Goal: Task Accomplishment & Management: Manage account settings

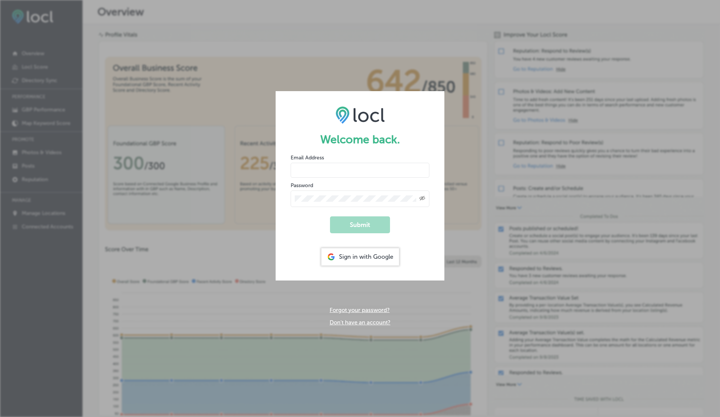
click at [331, 170] on input "email" at bounding box center [359, 170] width 139 height 15
click at [322, 167] on input "email" at bounding box center [359, 170] width 139 height 15
paste input "vasilikigreece69+testghjvap01@gmail.com"
type input "vasilikigreece69+testghjvap01@gmail.com"
click at [360, 225] on button "Submit" at bounding box center [360, 224] width 60 height 17
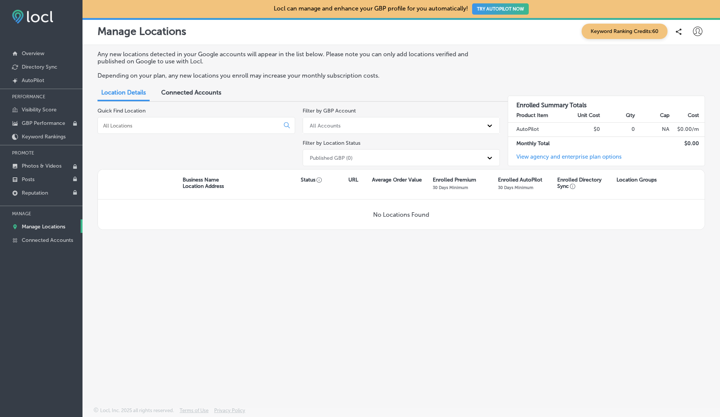
click at [325, 159] on div "Published GBP (0)" at bounding box center [331, 157] width 43 height 6
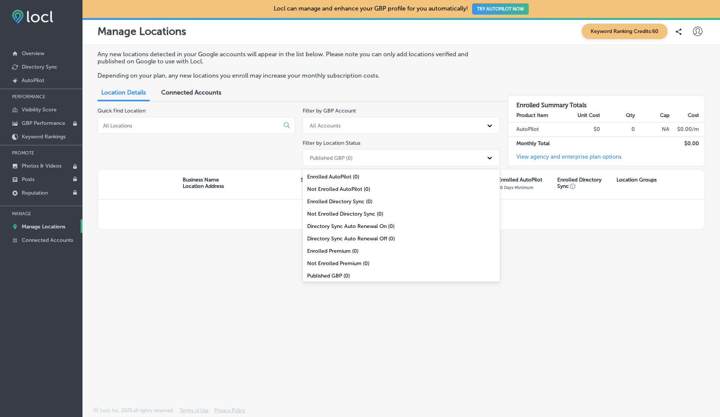
click at [171, 90] on span "Connected Accounts" at bounding box center [191, 92] width 60 height 7
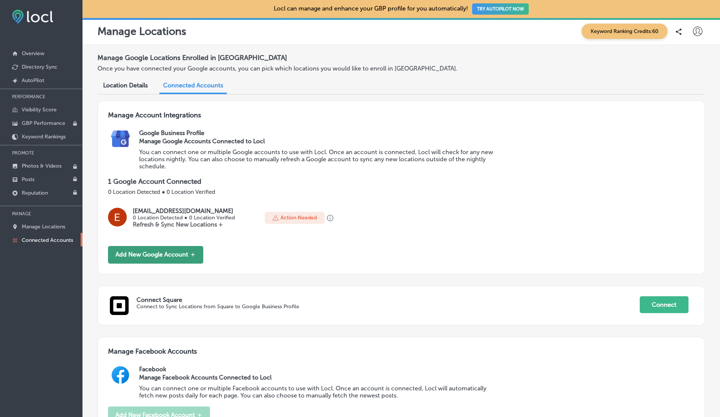
click at [156, 257] on button "Add New Google Account ＋" at bounding box center [155, 255] width 95 height 18
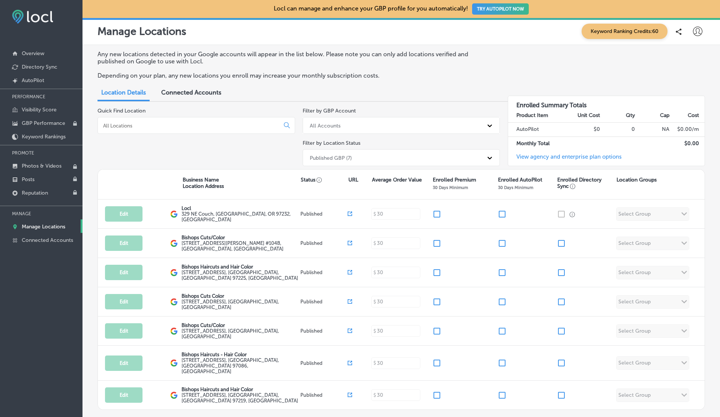
click at [189, 95] on span "Connected Accounts" at bounding box center [191, 92] width 60 height 7
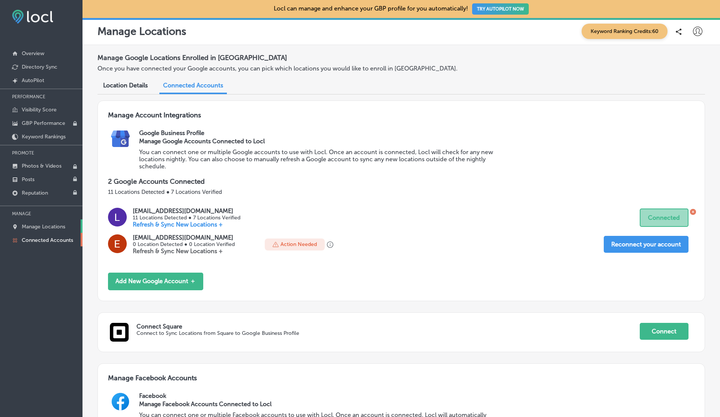
click at [39, 230] on link "Manage Locations" at bounding box center [41, 225] width 82 height 13
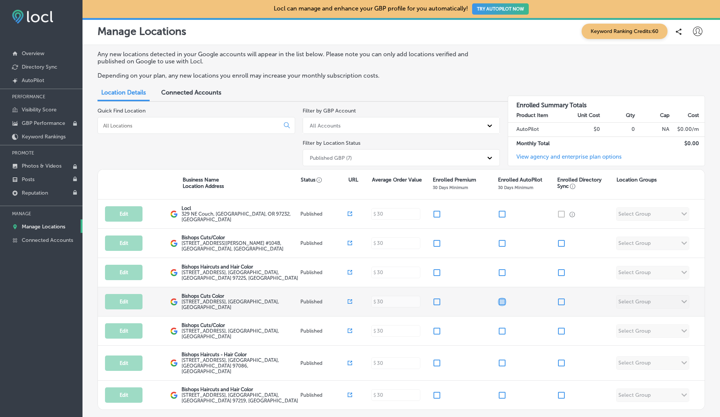
click at [502, 302] on input "checkbox" at bounding box center [501, 301] width 9 height 9
checkbox input "false"
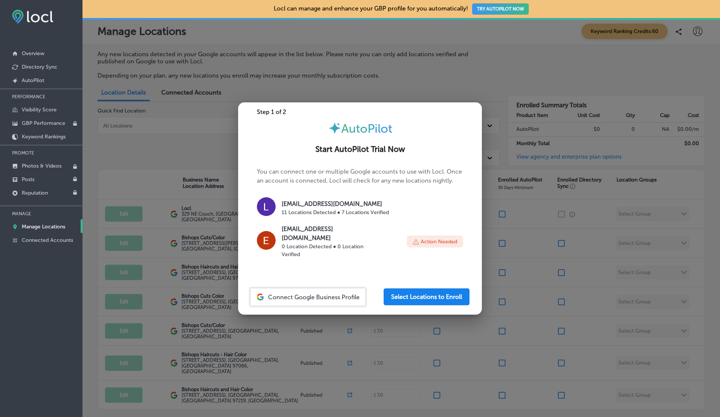
click at [413, 290] on button "Select Locations to Enroll" at bounding box center [426, 296] width 86 height 17
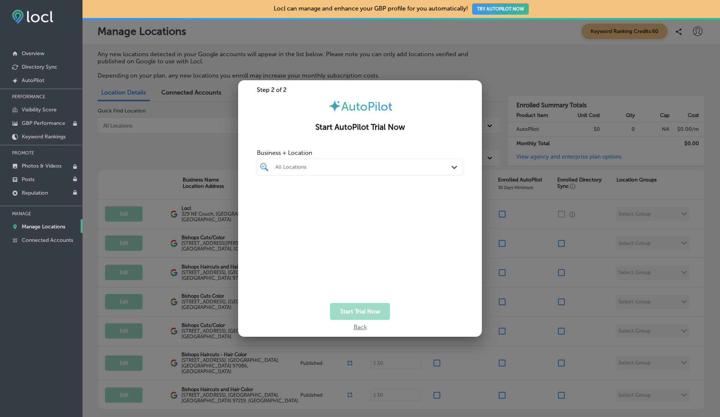
click at [337, 170] on div at bounding box center [351, 167] width 154 height 10
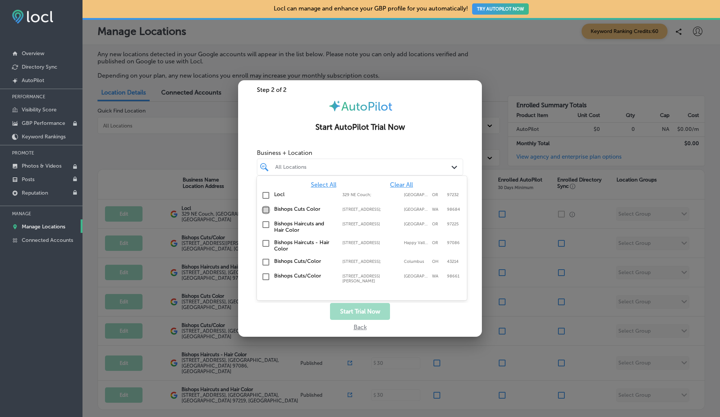
click at [266, 209] on input "checkbox" at bounding box center [265, 209] width 9 height 9
click at [423, 313] on div "Start Trial Now" at bounding box center [360, 311] width 244 height 17
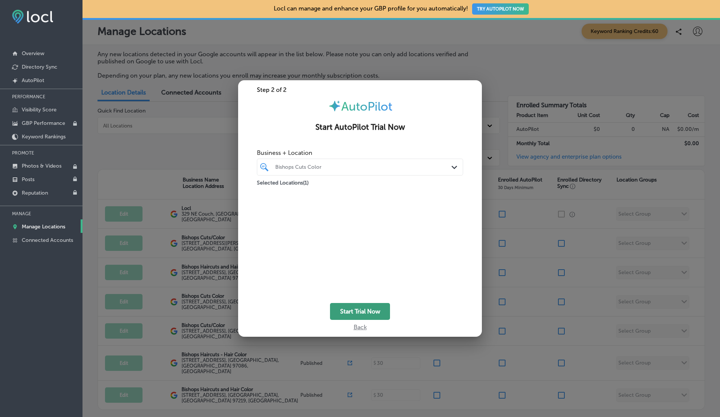
click at [357, 313] on button "Start Trial Now" at bounding box center [360, 311] width 60 height 17
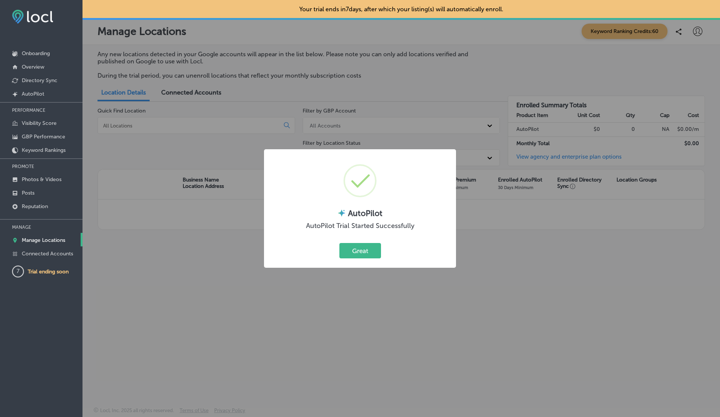
click at [339, 243] on button "Great" at bounding box center [360, 250] width 42 height 15
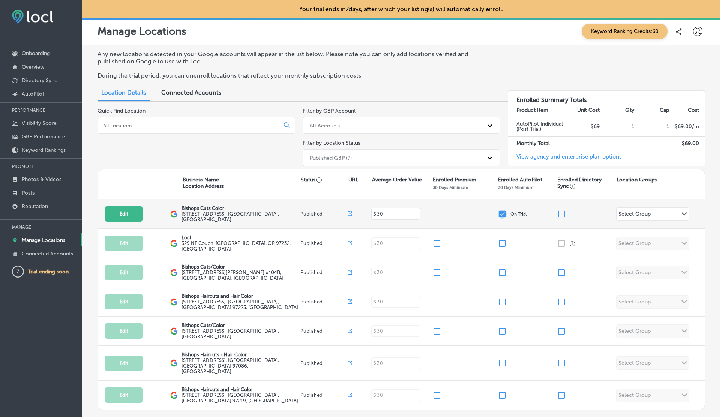
click at [504, 213] on input "checkbox" at bounding box center [501, 214] width 9 height 9
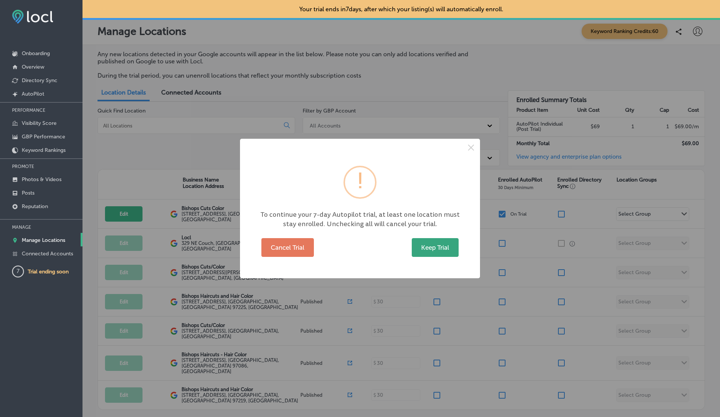
click at [434, 241] on button "Keep Trial" at bounding box center [435, 247] width 47 height 19
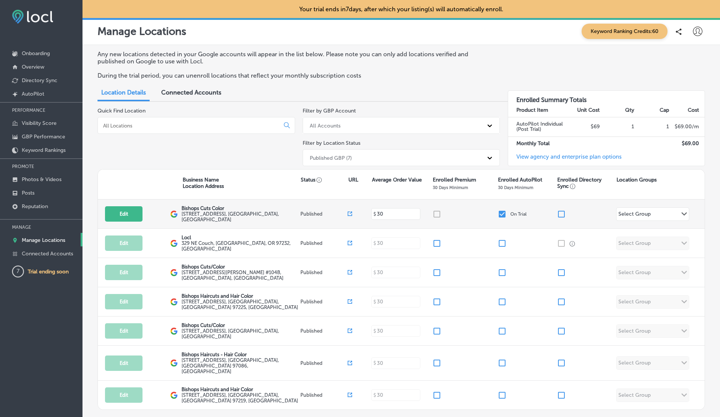
click at [501, 215] on input "checkbox" at bounding box center [501, 214] width 9 height 9
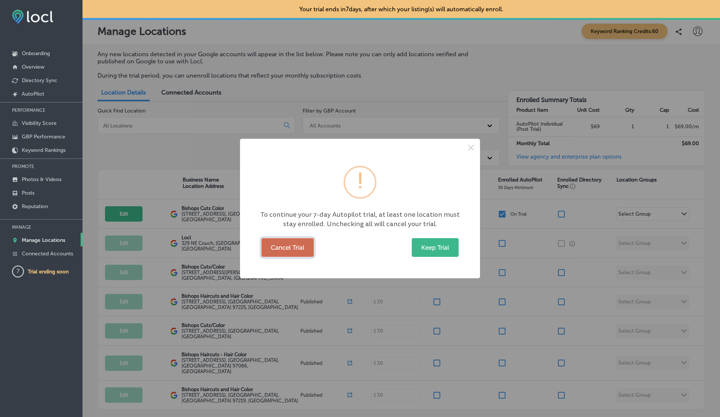
click at [295, 246] on button "Cancel Trial" at bounding box center [287, 247] width 52 height 19
checkbox input "false"
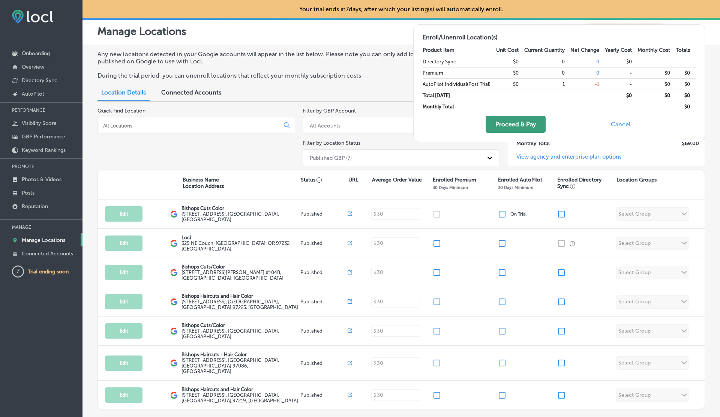
click at [507, 119] on button "Proceed & Pay" at bounding box center [515, 124] width 60 height 17
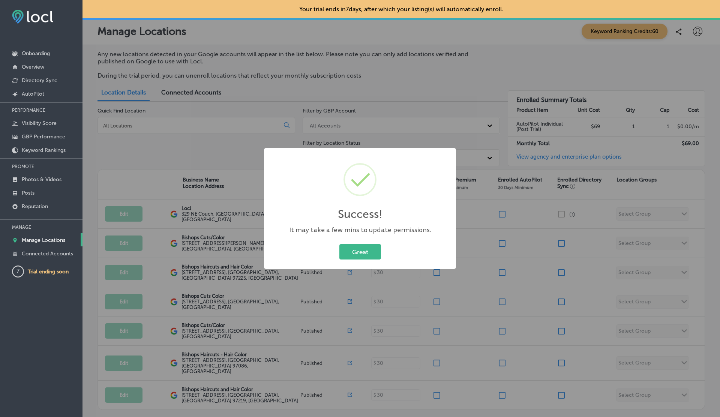
click at [339, 244] on button "Great" at bounding box center [360, 251] width 42 height 15
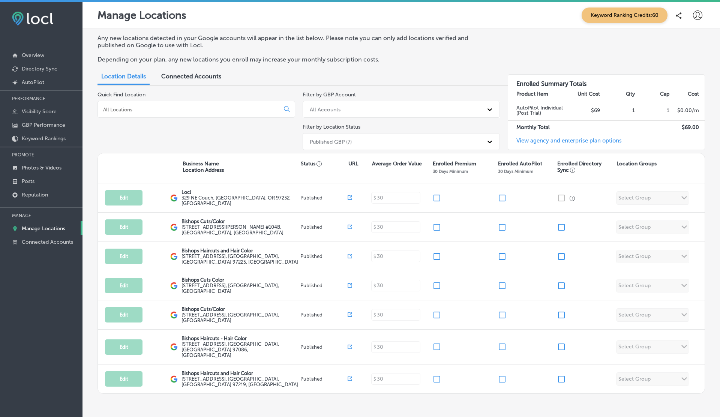
click at [429, 121] on div "Filter by GBP Account All Accounts Filter by Location Status Published GBP (7)" at bounding box center [401, 121] width 198 height 61
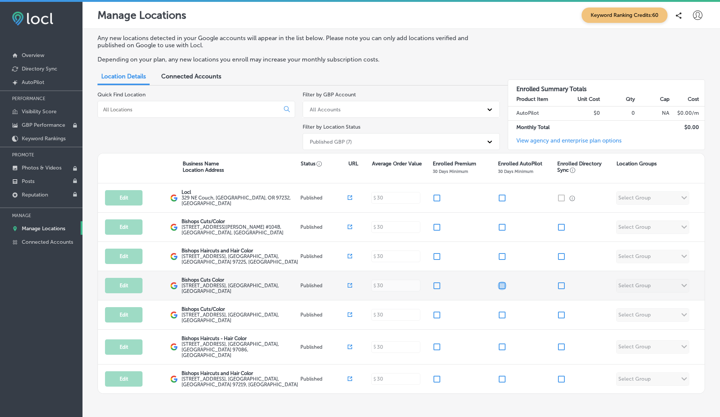
click at [503, 283] on input "checkbox" at bounding box center [501, 285] width 9 height 9
checkbox input "false"
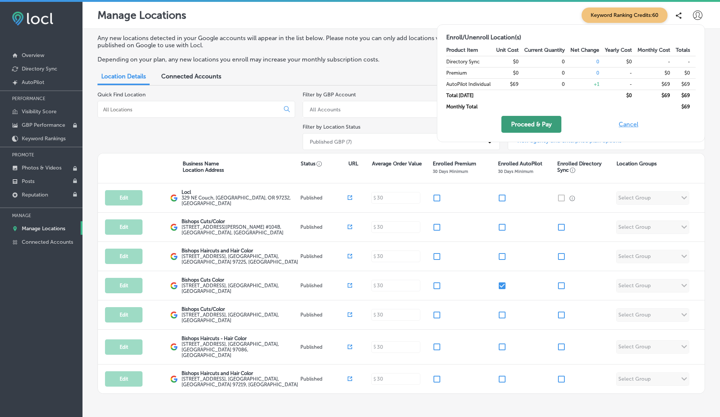
click at [526, 122] on button "Proceed & Pay" at bounding box center [531, 124] width 60 height 17
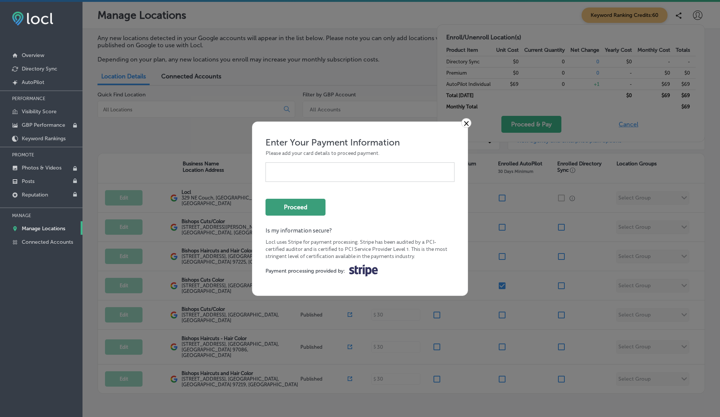
click at [296, 204] on button "Proceed" at bounding box center [295, 207] width 60 height 17
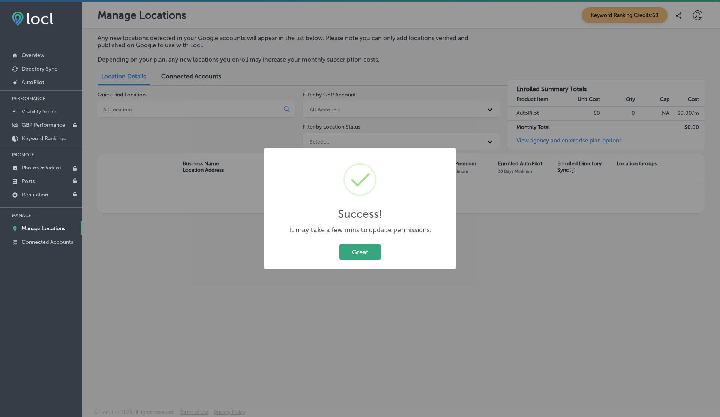
click at [352, 251] on button "Great" at bounding box center [360, 251] width 42 height 15
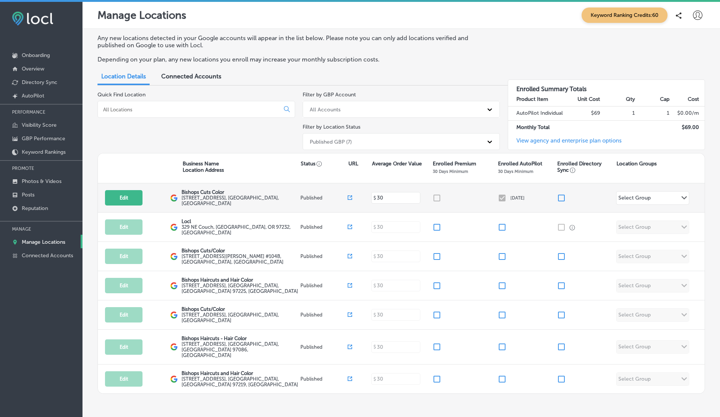
drag, startPoint x: 509, startPoint y: 198, endPoint x: 542, endPoint y: 198, distance: 32.6
click at [542, 198] on div "[DATE]" at bounding box center [526, 197] width 59 height 9
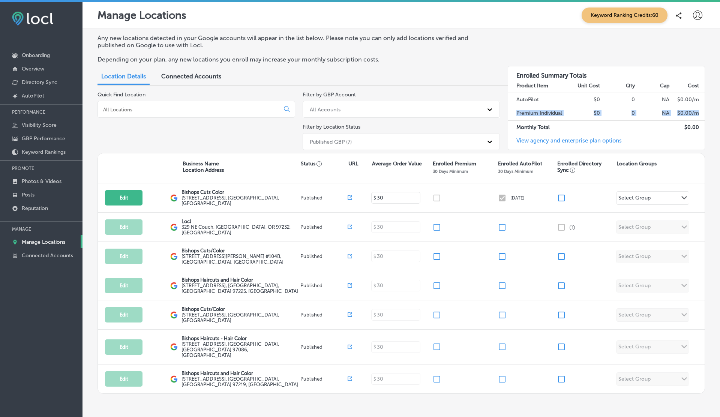
drag, startPoint x: 514, startPoint y: 109, endPoint x: 690, endPoint y: 119, distance: 175.7
click at [690, 119] on tr "Premium Individual $0 0 NA $ 0.00 /m" at bounding box center [606, 113] width 197 height 14
click at [630, 108] on td "0" at bounding box center [617, 113] width 35 height 14
click at [698, 11] on icon at bounding box center [697, 14] width 9 height 9
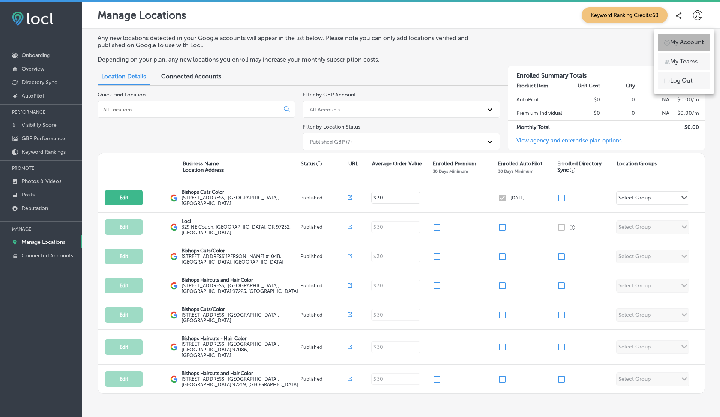
click at [677, 43] on p "My Account" at bounding box center [687, 42] width 34 height 9
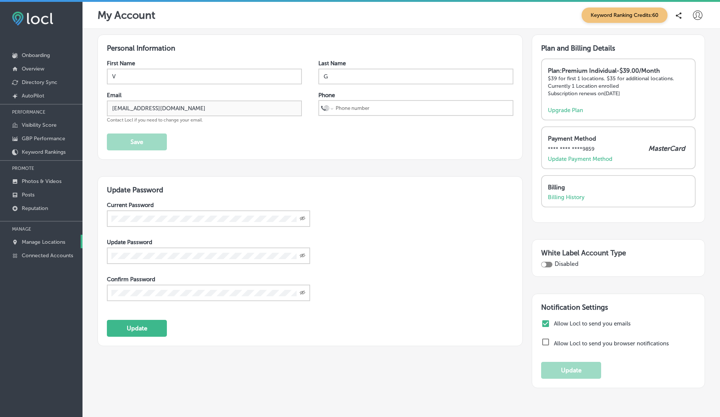
click at [52, 239] on p "Manage Locations" at bounding box center [43, 242] width 43 height 6
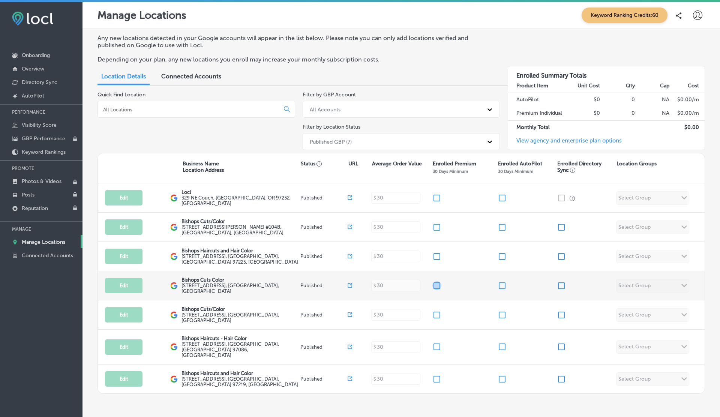
click at [436, 284] on input "checkbox" at bounding box center [436, 285] width 9 height 9
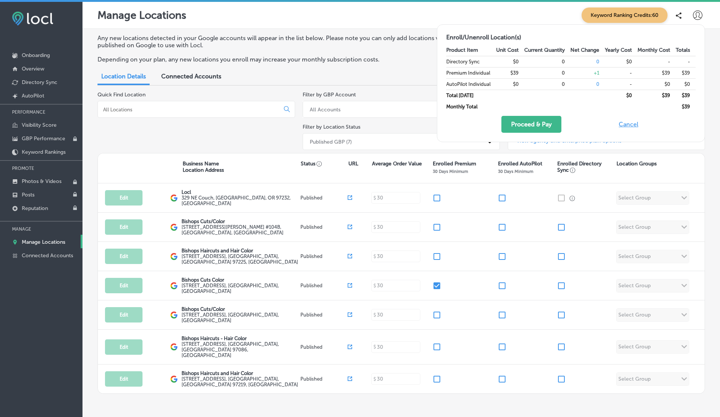
click at [626, 127] on button "Cancel" at bounding box center [628, 124] width 24 height 17
checkbox input "false"
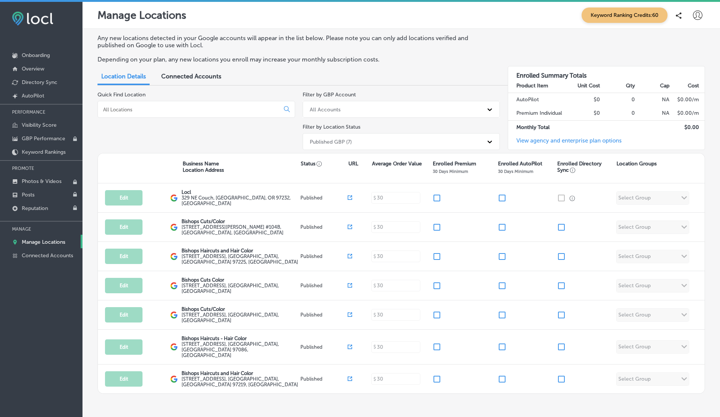
click at [420, 76] on div "Location Details Connected Accounts" at bounding box center [400, 77] width 607 height 16
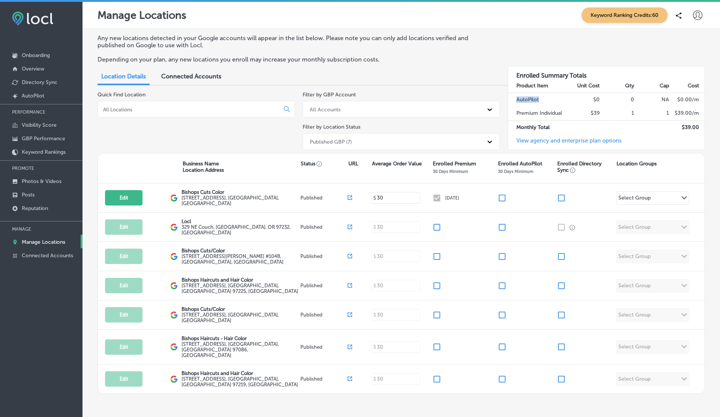
drag, startPoint x: 516, startPoint y: 96, endPoint x: 549, endPoint y: 97, distance: 32.2
click at [549, 97] on td "AutoPilot" at bounding box center [537, 100] width 58 height 14
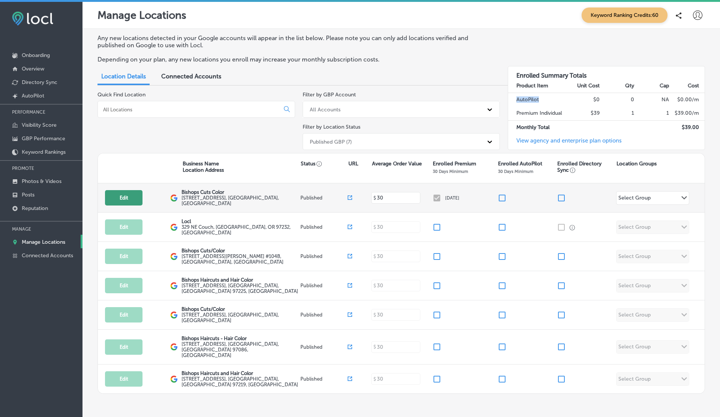
click at [109, 198] on button "Edit" at bounding box center [123, 197] width 37 height 15
select select "US"
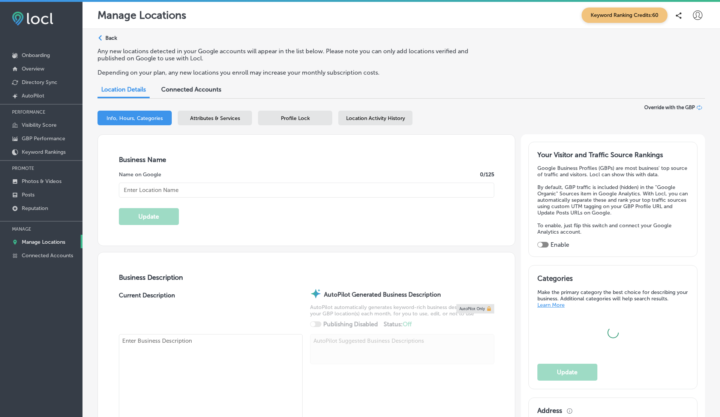
type input "Bishops Cuts Color"
type input "[STREET_ADDRESS]"
type input "Vancouver"
type input "98684"
type input "US"
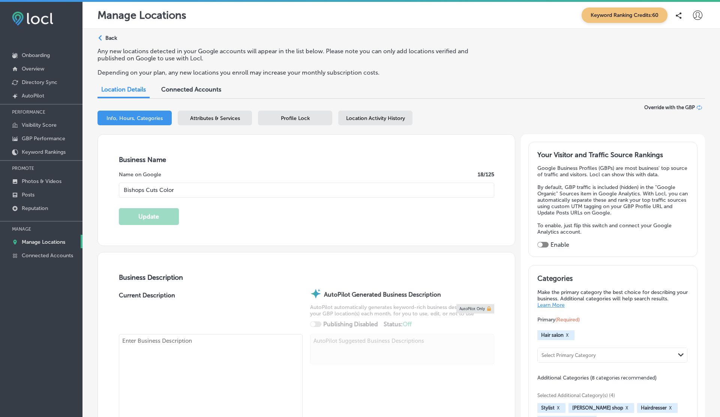
type textarea "Step into Bishops Cuts Color, where individuality thrives and expert stylists t…"
type input "https://bishops.co/locations/mill-plain/"
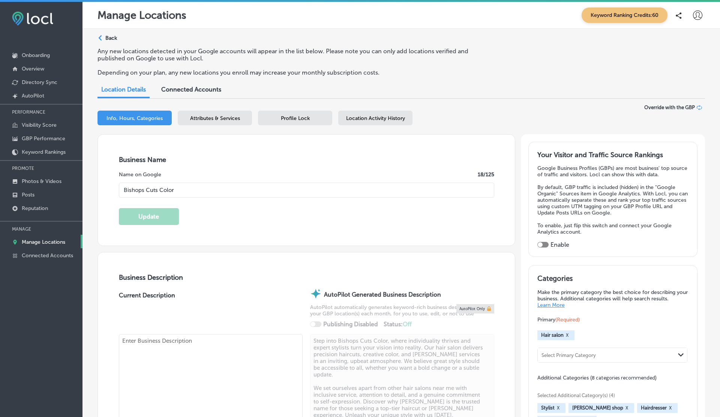
checkbox input "true"
type input "+1 360 718 8564"
type textarea "At Bishops Cuts Color, we embrace individuality and self-expression in a vibran…"
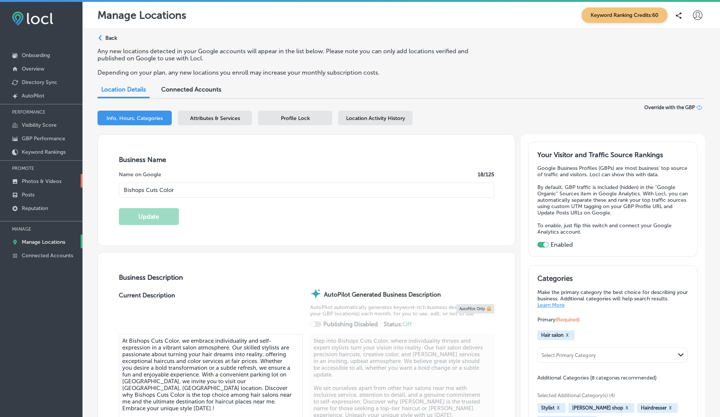
click at [33, 178] on p "Photos & Videos" at bounding box center [42, 181] width 40 height 6
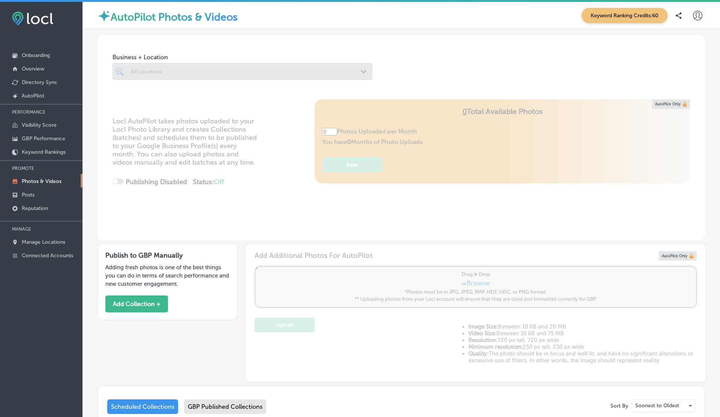
type input "5"
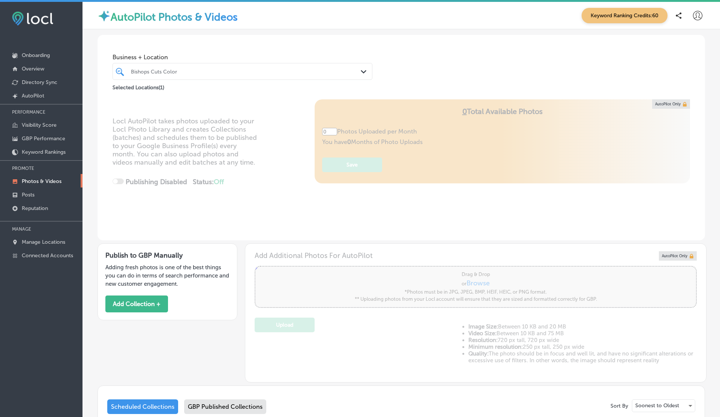
type input "5"
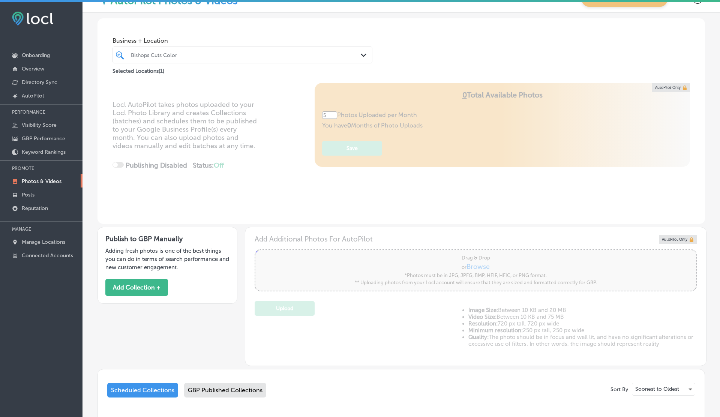
scroll to position [17, 0]
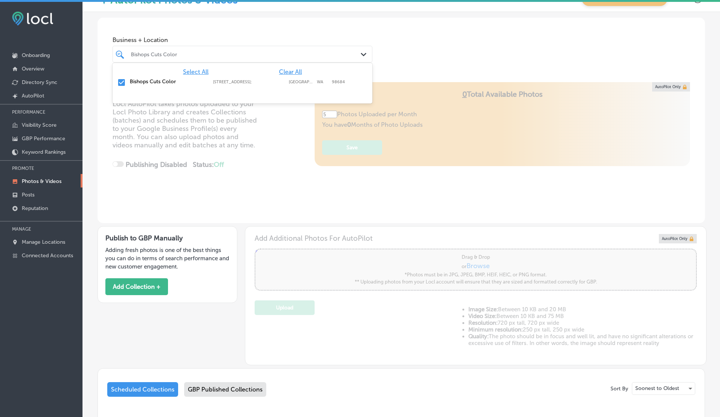
click at [204, 58] on div at bounding box center [231, 54] width 202 height 10
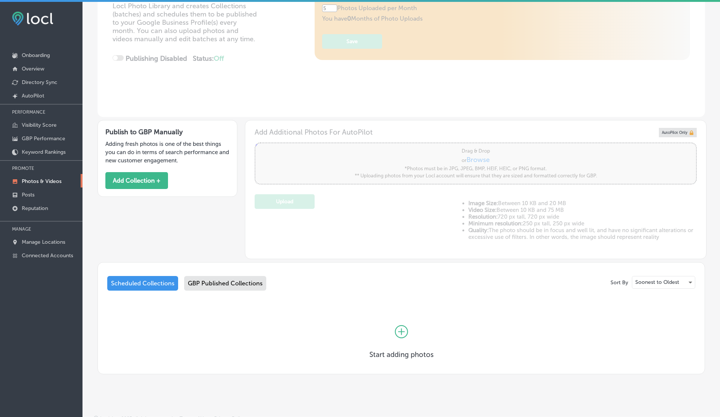
scroll to position [0, 0]
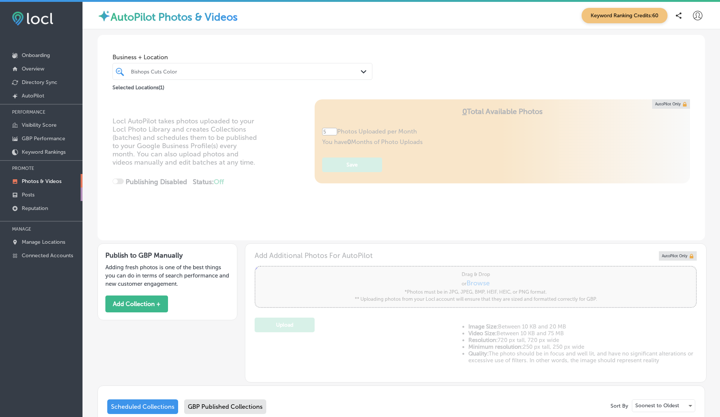
click at [28, 195] on p "Posts" at bounding box center [28, 195] width 13 height 6
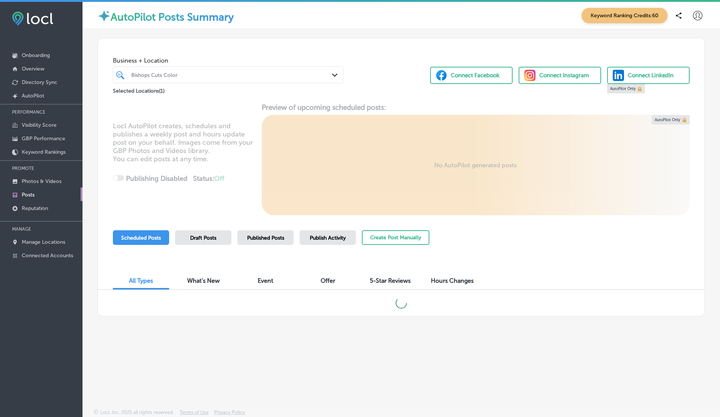
click at [152, 72] on div "Bishops Cuts Color" at bounding box center [231, 75] width 201 height 6
click at [154, 171] on div "Locl AutoPilot creates, schedules and publishes a weekly post and hours update …" at bounding box center [401, 159] width 606 height 112
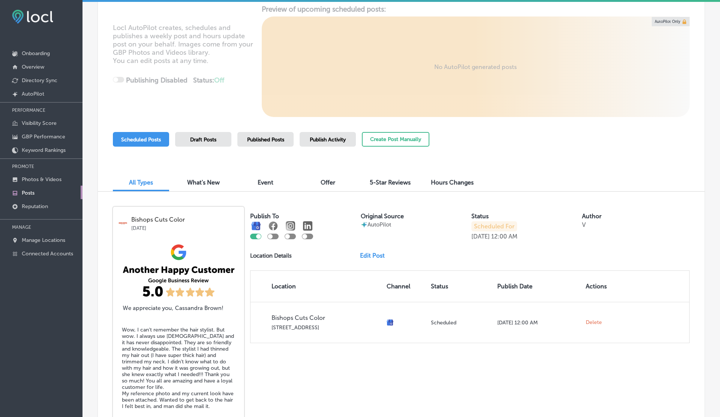
scroll to position [88, 0]
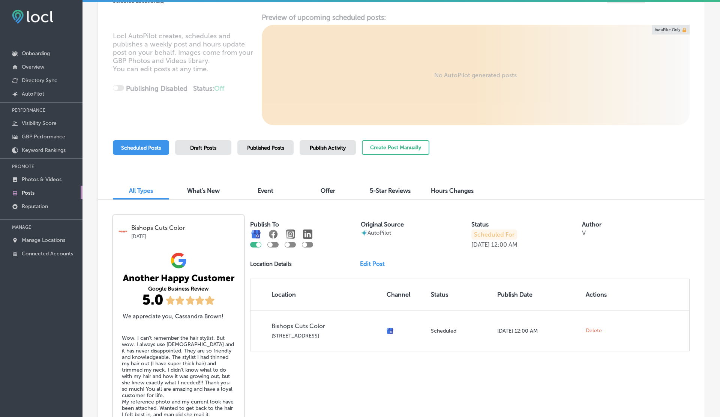
click at [206, 149] on span "Draft Posts" at bounding box center [203, 148] width 26 height 6
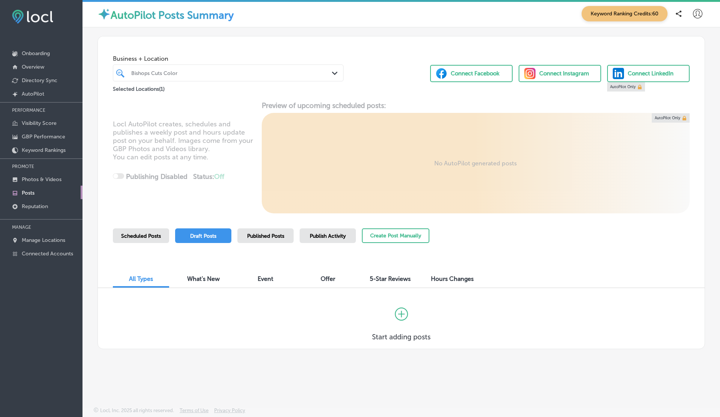
click at [147, 238] on span "Scheduled Posts" at bounding box center [141, 236] width 40 height 6
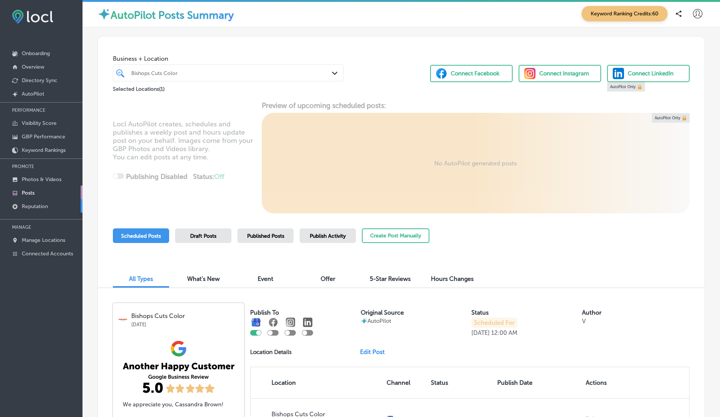
click at [24, 203] on p "Reputation" at bounding box center [35, 206] width 26 height 6
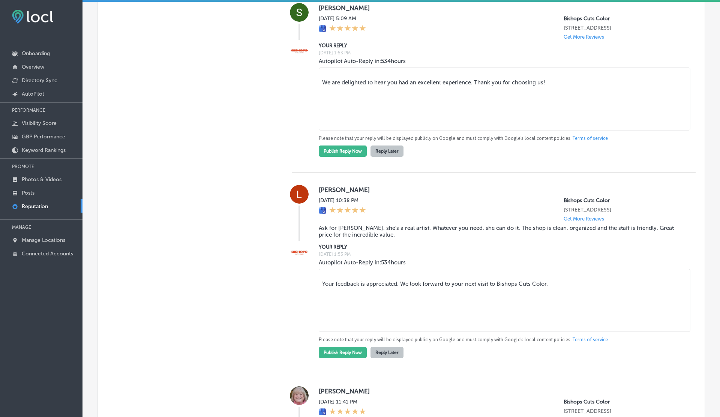
scroll to position [1377, 0]
drag, startPoint x: 382, startPoint y: 125, endPoint x: 416, endPoint y: 127, distance: 34.6
click at [416, 127] on div "Autopilot Auto-Reply in: 534 hours We are delighted to hear you had an excellen…" at bounding box center [501, 105] width 365 height 99
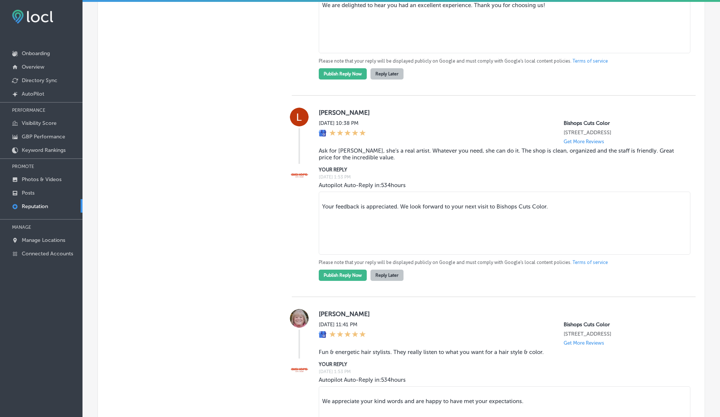
scroll to position [1463, 0]
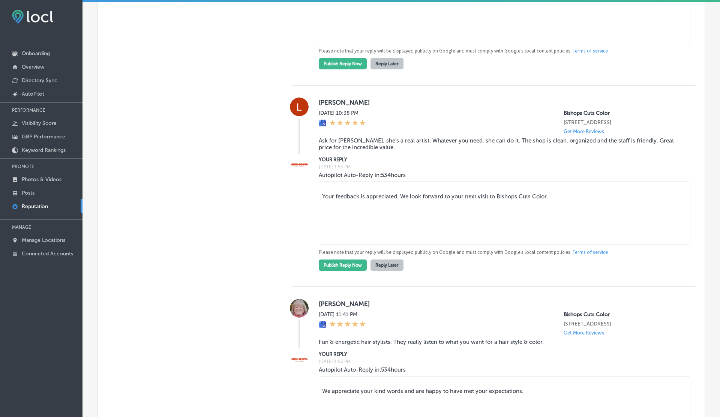
drag, startPoint x: 381, startPoint y: 246, endPoint x: 413, endPoint y: 246, distance: 32.2
click at [413, 246] on div "Autopilot Auto-Reply in: 534 hours Your feedback is appreciated. We look forwar…" at bounding box center [501, 220] width 365 height 99
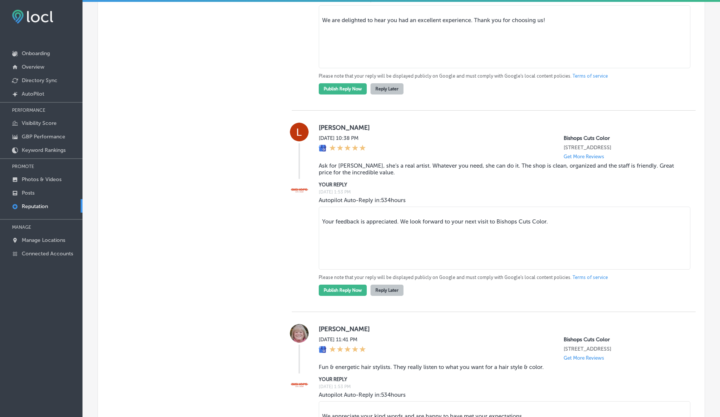
scroll to position [1436, 0]
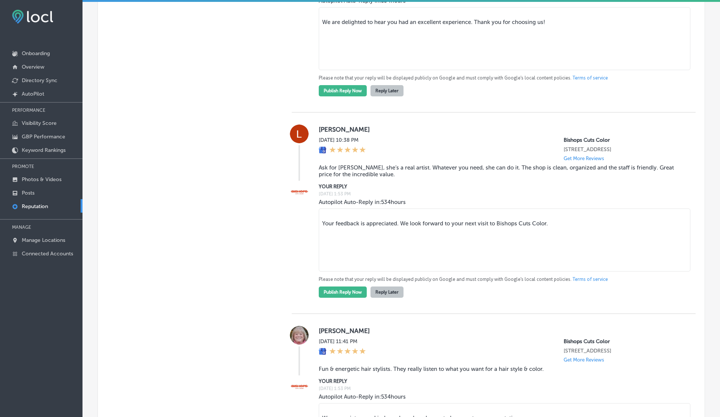
click at [388, 96] on button "Reply Later" at bounding box center [386, 90] width 33 height 11
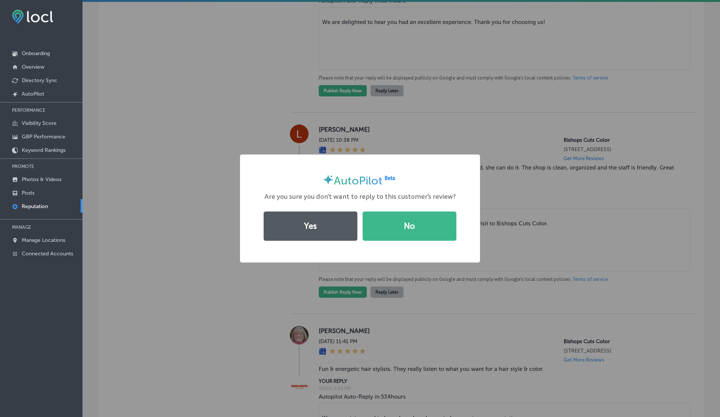
click at [334, 223] on button "Yes" at bounding box center [310, 225] width 94 height 29
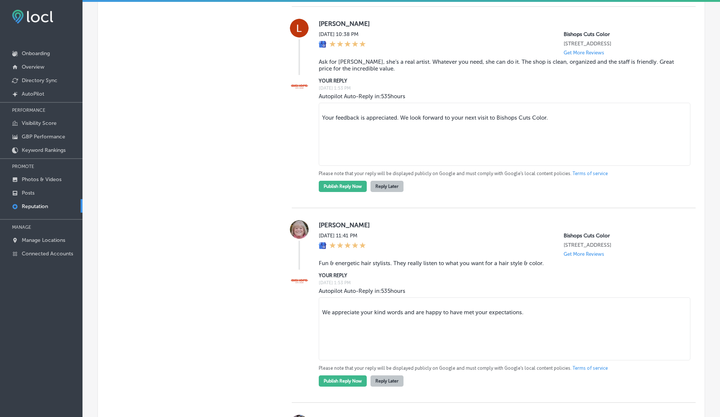
click at [395, 192] on button "Reply Later" at bounding box center [386, 186] width 33 height 11
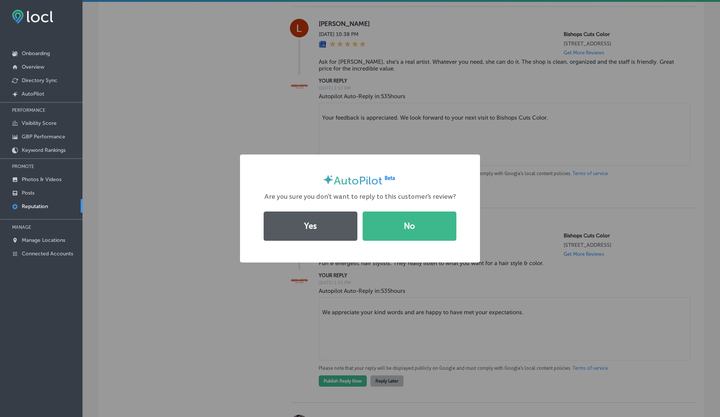
click at [326, 227] on button "Yes" at bounding box center [310, 225] width 94 height 29
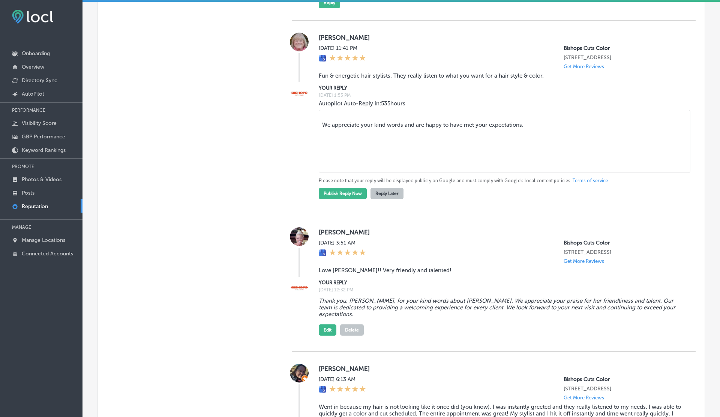
scroll to position [1519, 0]
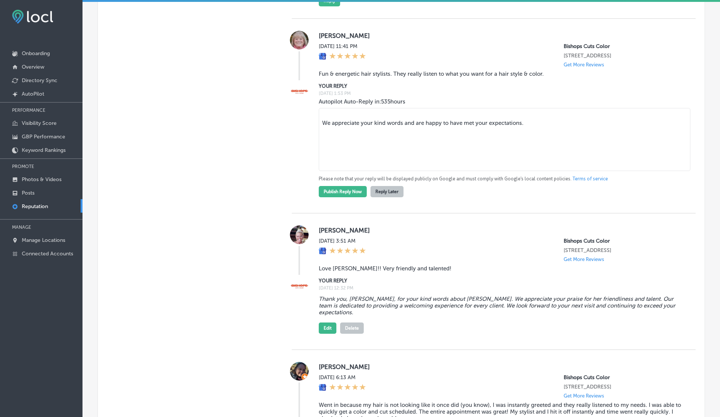
click at [385, 197] on button "Reply Later" at bounding box center [386, 191] width 33 height 11
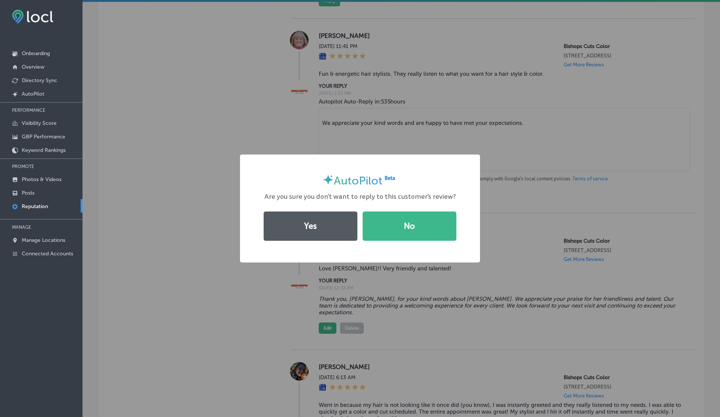
click at [308, 240] on button "Yes" at bounding box center [310, 225] width 94 height 29
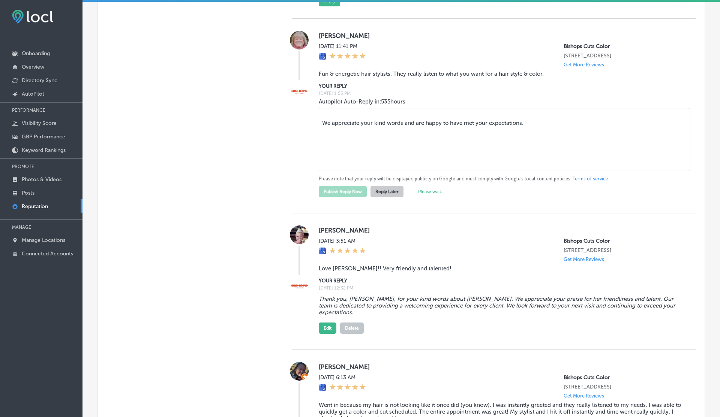
type textarea "x"
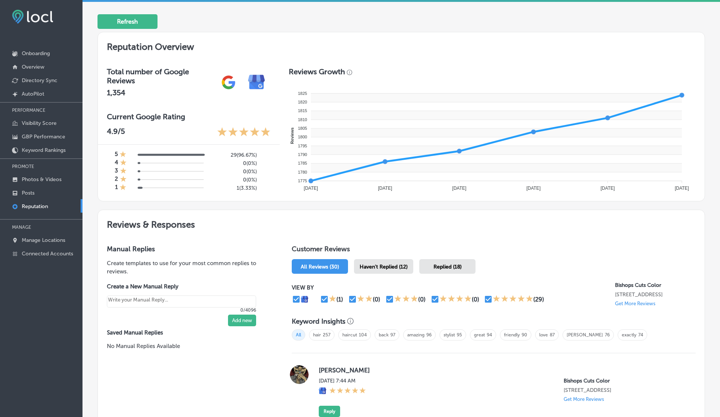
scroll to position [0, 0]
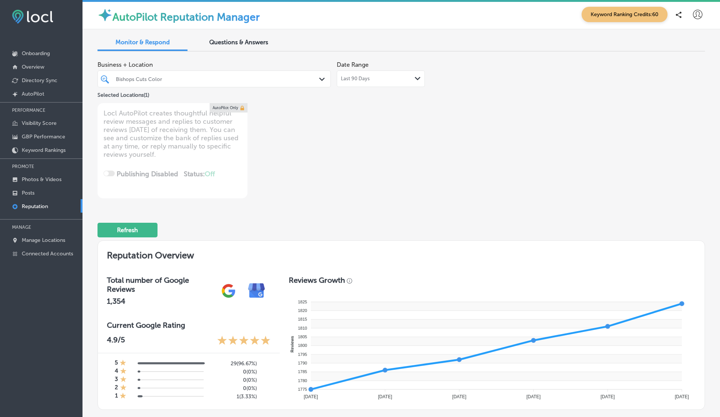
click at [157, 76] on div "Bishops Cuts Color" at bounding box center [218, 79] width 204 height 6
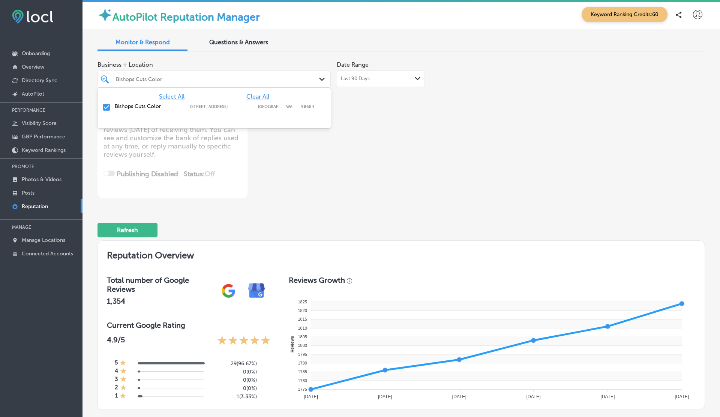
click at [696, 16] on icon at bounding box center [697, 14] width 9 height 9
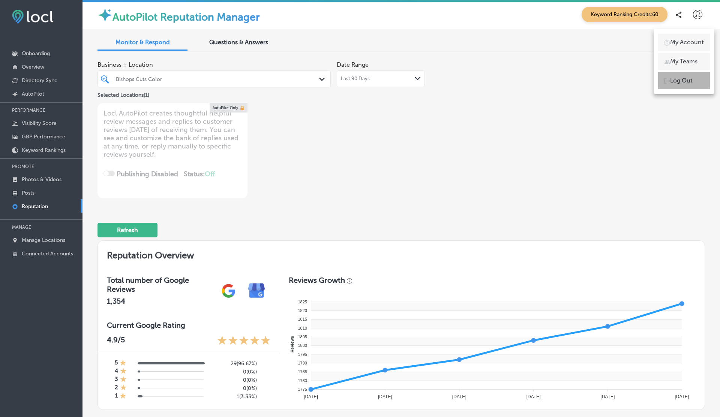
click at [682, 83] on p "Log Out" at bounding box center [681, 80] width 22 height 9
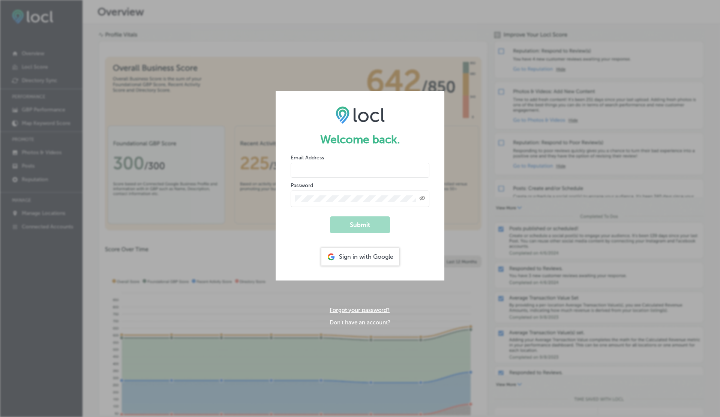
click at [313, 166] on input "email" at bounding box center [359, 170] width 139 height 15
type input "[EMAIL_ADDRESS][DOMAIN_NAME]"
click at [330, 216] on button "Submit" at bounding box center [360, 224] width 60 height 17
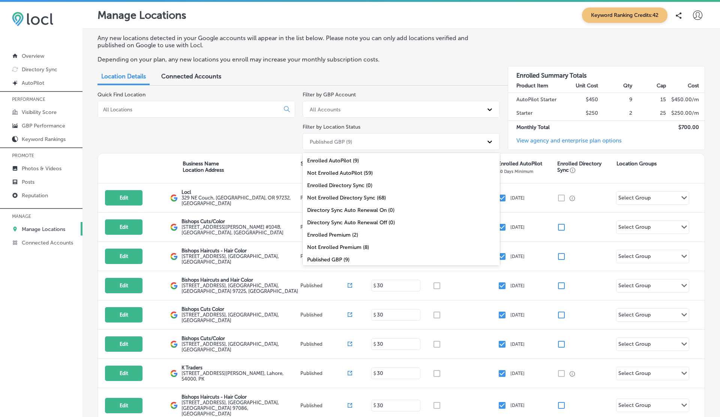
click at [361, 142] on div "Published GBP (9)" at bounding box center [394, 141] width 177 height 12
click at [330, 233] on div "Enrolled Premium (2)" at bounding box center [401, 235] width 198 height 12
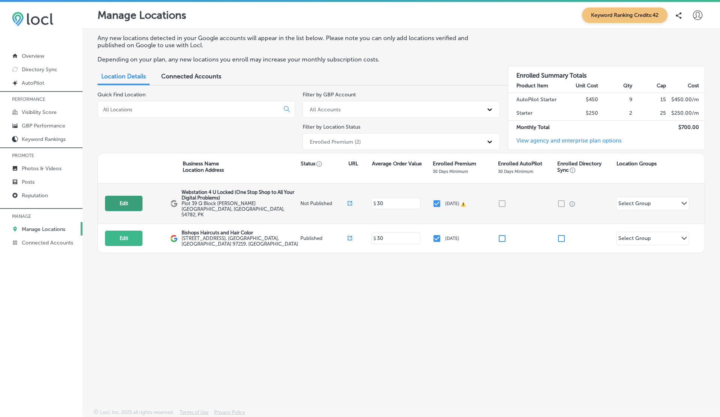
click at [113, 200] on button "Edit" at bounding box center [123, 203] width 37 height 15
select select "US"
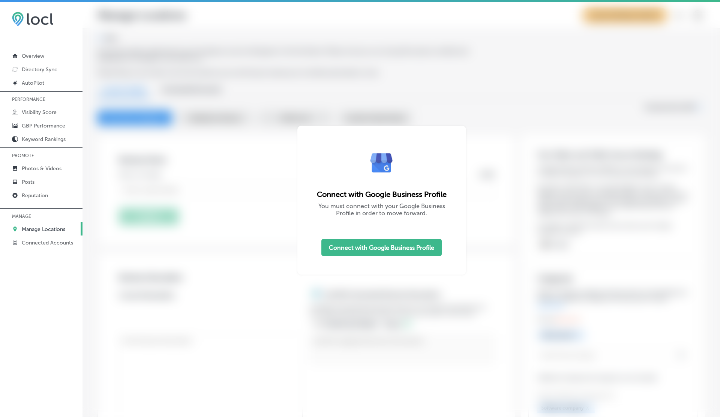
type input "Webstation 4 U Locked (One Stop Shop to All Your Digital Problems)"
type textarea "Webstation 4 U Locked is your trusted partner for comprehensive digital solutio…"
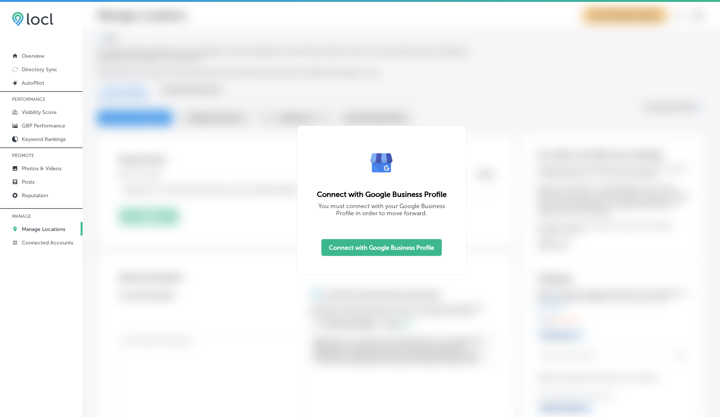
type input "Plot 39 Q Block [PERSON_NAME][GEOGRAPHIC_DATA]"
type input "[GEOGRAPHIC_DATA]"
type input "54782"
type input "PK"
type input "[URL][DOMAIN_NAME]"
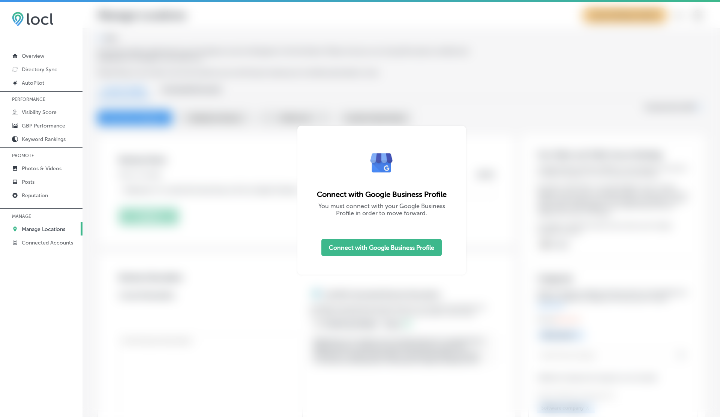
type textarea "Webstation 4 U Locked is your trusted partner for comprehensive digital solutio…"
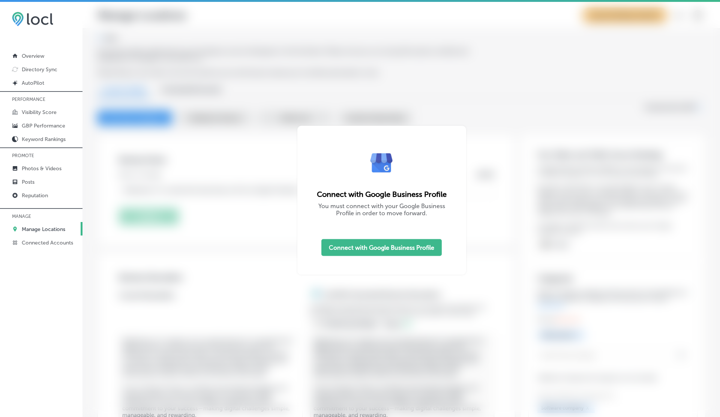
select select "PK"
type input "[PHONE_NUMBER]"
click at [56, 241] on p "Connected Accounts" at bounding box center [47, 242] width 51 height 6
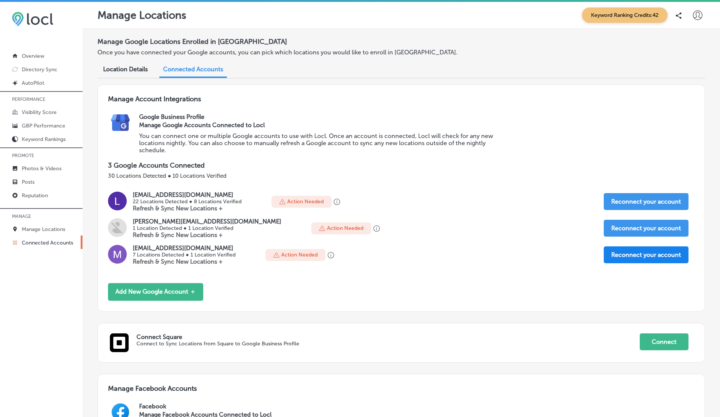
click at [639, 254] on button "Reconnect your account" at bounding box center [645, 254] width 85 height 17
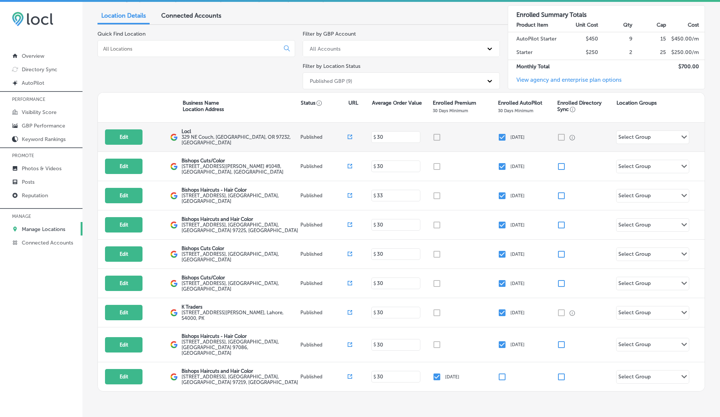
scroll to position [74, 0]
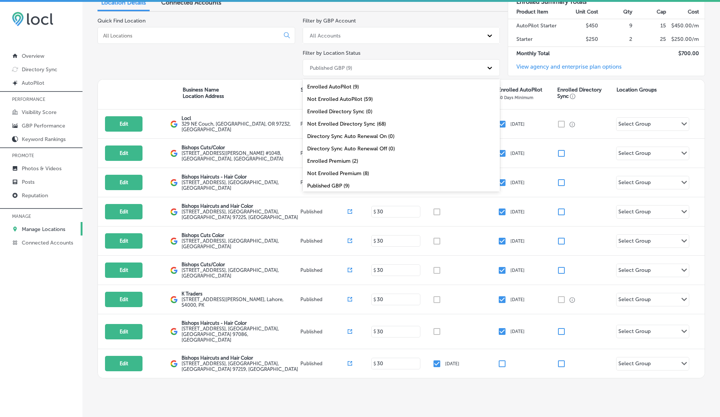
click at [357, 71] on div "Published GBP (9)" at bounding box center [394, 67] width 177 height 12
click at [331, 158] on div "Enrolled Premium (2)" at bounding box center [401, 161] width 198 height 12
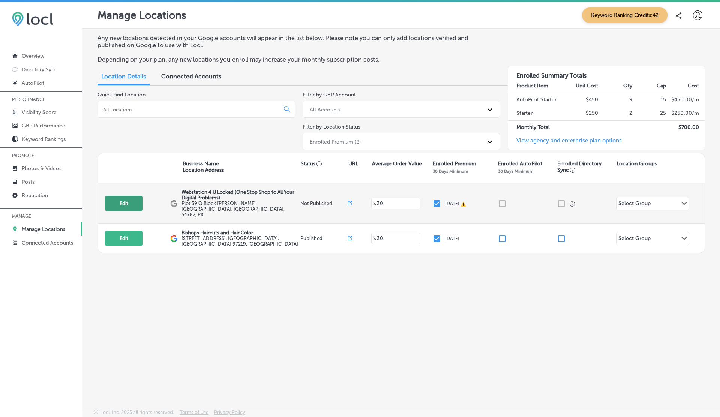
click at [120, 200] on button "Edit" at bounding box center [123, 203] width 37 height 15
select select "US"
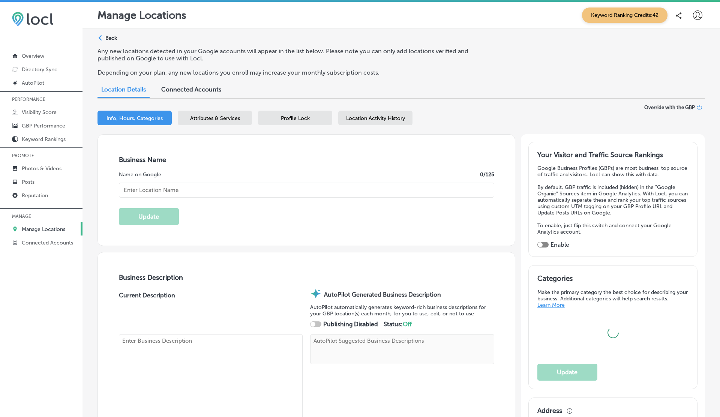
type input "Webstation 4 U Locked (One Stop Shop to All Your Digital Problems)"
type textarea "Webstation 4 U Locked is your trusted partner for comprehensive digital solutio…"
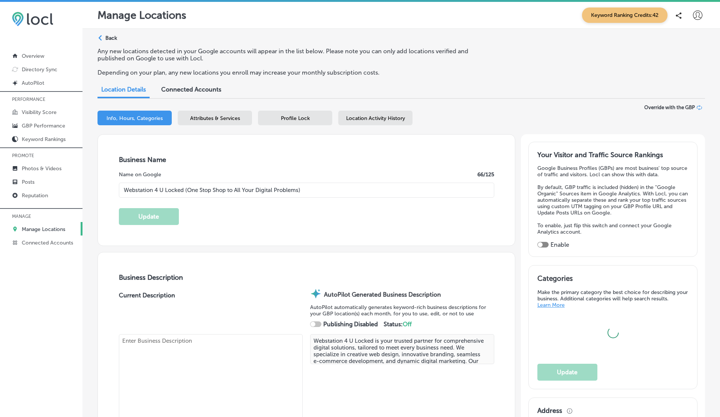
type input "Plot 39 Q Block [PERSON_NAME][GEOGRAPHIC_DATA]"
type input "[GEOGRAPHIC_DATA]"
type input "54782"
type input "PK"
type input "[URL][DOMAIN_NAME]"
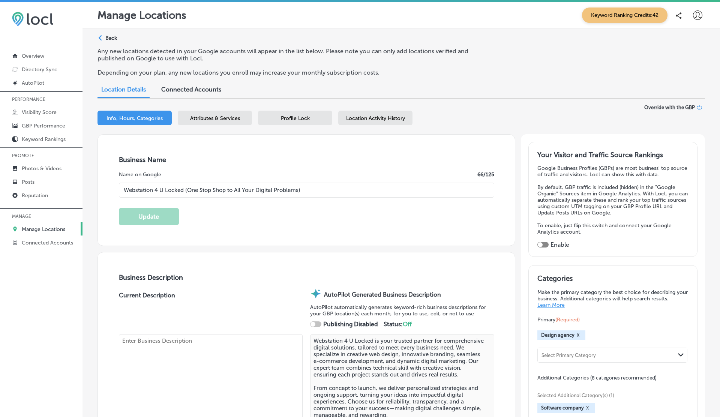
type textarea "Webstation 4 U Locked is your trusted partner for comprehensive digital solutio…"
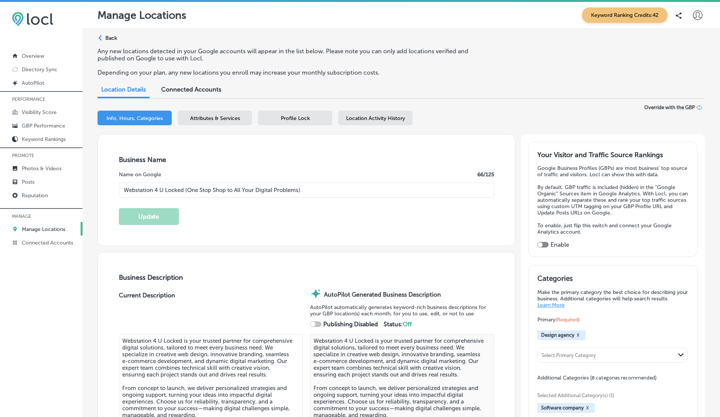
select select "PK"
type input "[PHONE_NUMBER]"
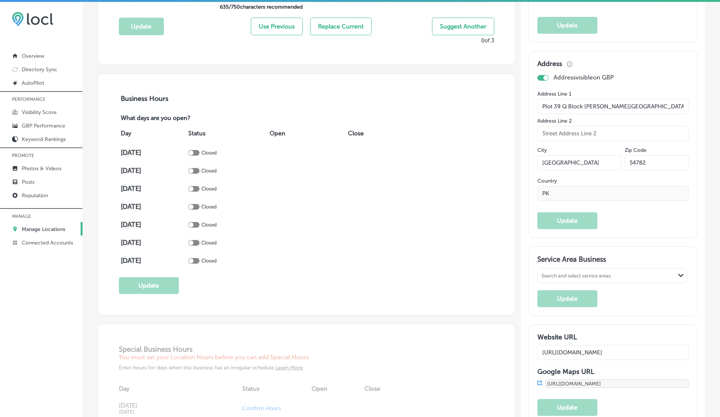
scroll to position [504, 0]
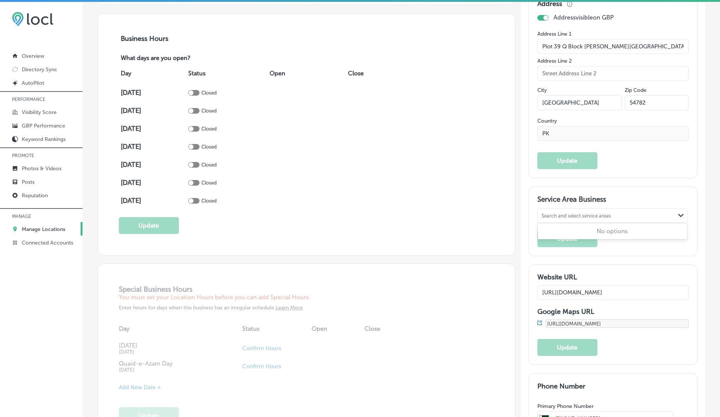
click at [570, 216] on div "Search and select service areas" at bounding box center [605, 216] width 137 height 10
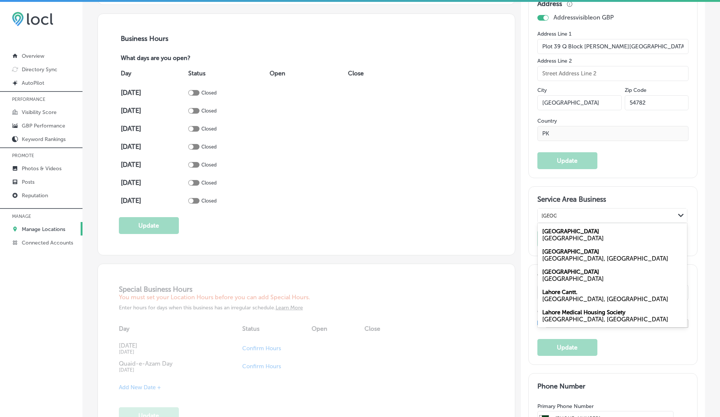
click at [558, 235] on div "[GEOGRAPHIC_DATA]" at bounding box center [612, 238] width 140 height 7
type input "lahore"
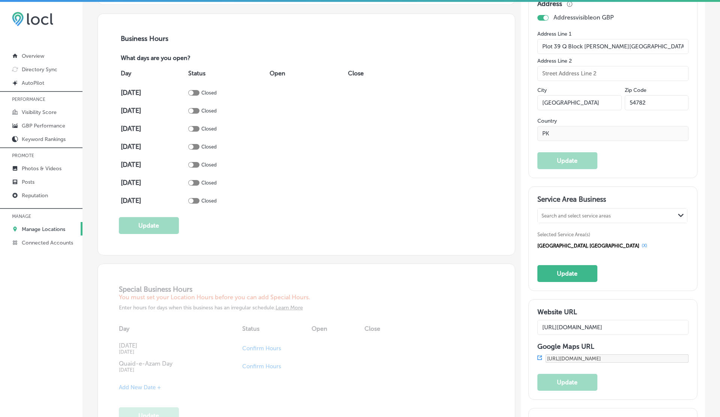
click at [571, 260] on div "Service Area Business Search and select service areas Path Created with Sketch.…" at bounding box center [612, 238] width 151 height 87
click at [571, 266] on button "Update" at bounding box center [567, 273] width 60 height 17
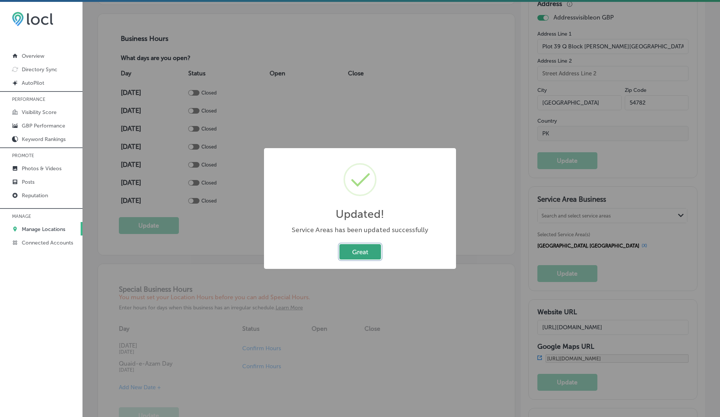
click at [375, 251] on button "Great" at bounding box center [360, 251] width 42 height 15
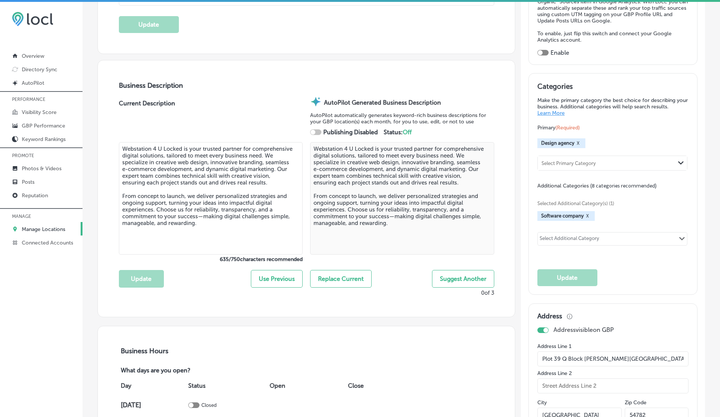
scroll to position [0, 0]
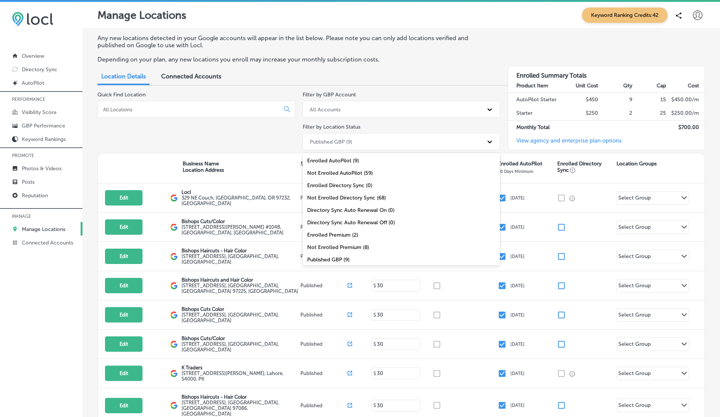
click at [354, 141] on div "Published GBP (9)" at bounding box center [394, 141] width 177 height 12
click at [325, 231] on div "Enrolled Premium (2)" at bounding box center [401, 235] width 198 height 12
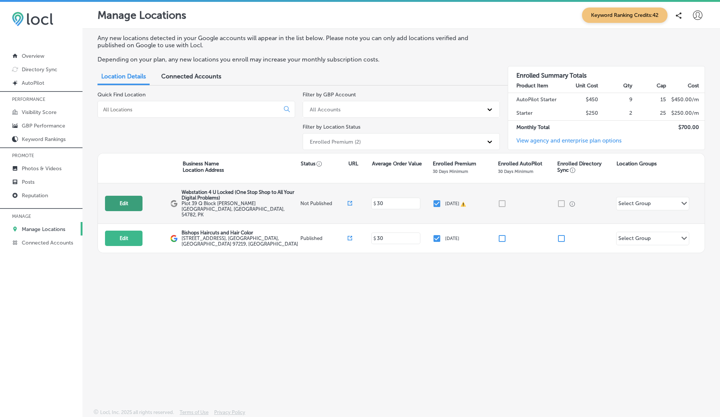
click at [127, 200] on button "Edit" at bounding box center [123, 203] width 37 height 15
select select "US"
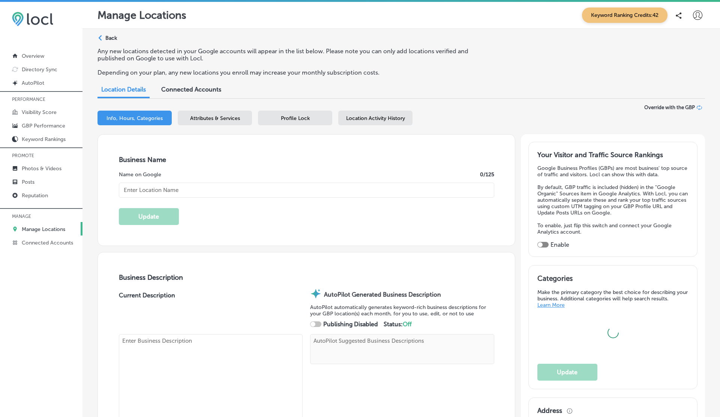
type input "Webstation 4 U Locked (One Stop Shop to All Your Digital Problems)"
type textarea "Webstation 4 U Locked is your trusted partner for comprehensive digital solutio…"
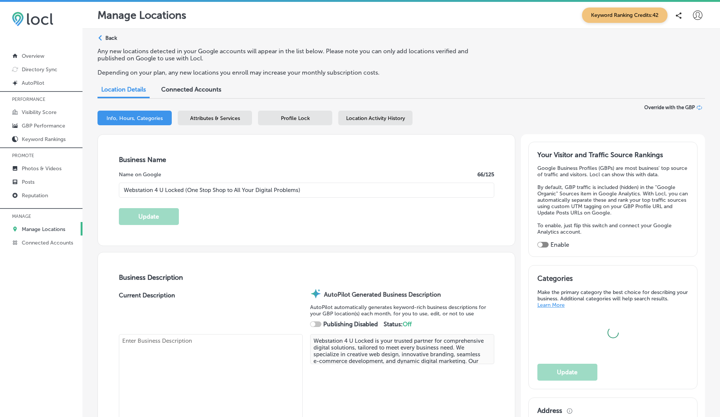
type input "Plot 39 Q Block [PERSON_NAME][GEOGRAPHIC_DATA]"
type input "[GEOGRAPHIC_DATA]"
type input "54782"
type input "PK"
type input "[URL][DOMAIN_NAME]"
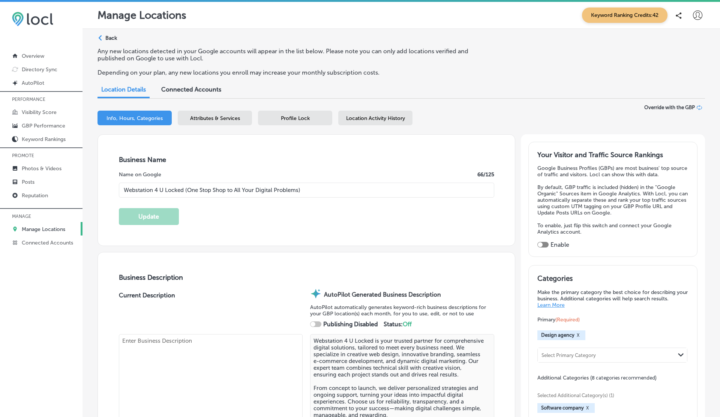
type textarea "Webstation 4 U Locked is your trusted partner for comprehensive digital solutio…"
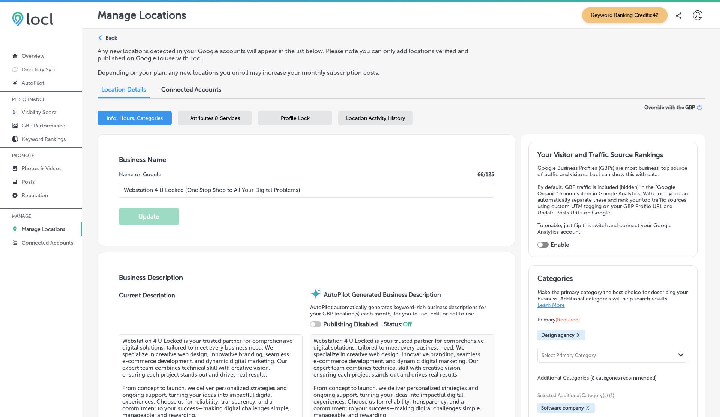
select select "PK"
type input "[PHONE_NUMBER]"
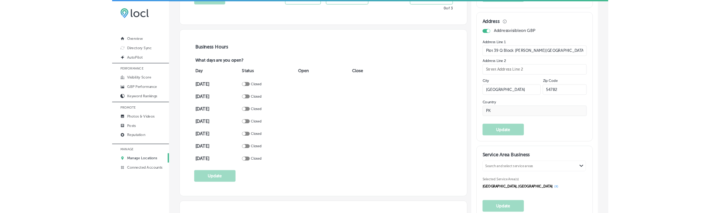
scroll to position [474, 0]
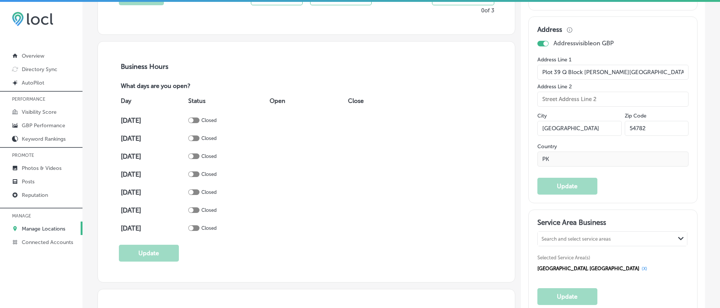
click at [542, 41] on div at bounding box center [542, 44] width 11 height 6
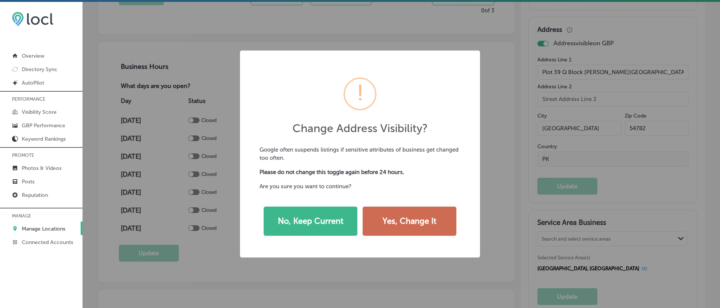
click at [403, 218] on button "Yes, Change It" at bounding box center [409, 221] width 94 height 29
checkbox input "false"
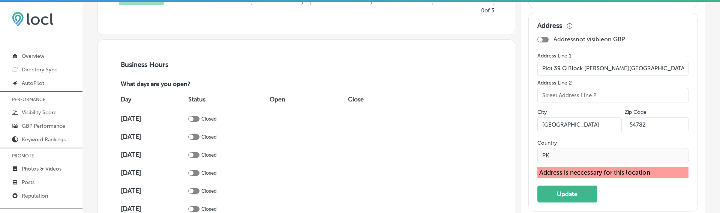
click at [569, 170] on div "Address is neccessary for this location" at bounding box center [612, 171] width 151 height 11
click at [598, 171] on div "Address is neccessary for this location" at bounding box center [612, 171] width 151 height 11
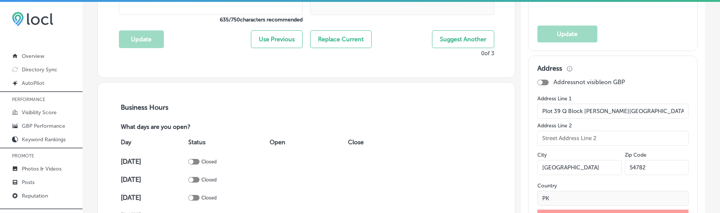
scroll to position [0, 0]
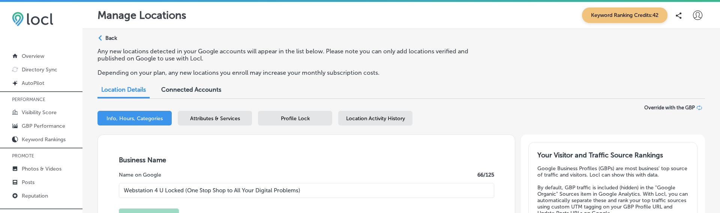
click at [106, 40] on p "Back" at bounding box center [111, 38] width 12 height 6
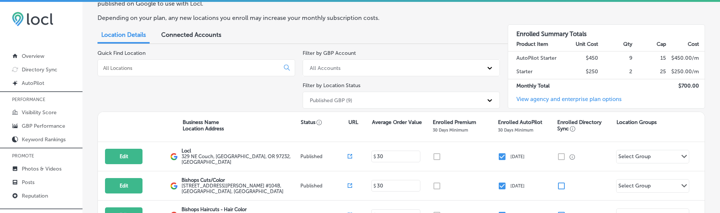
click at [357, 108] on div "Published GBP (9)" at bounding box center [401, 99] width 198 height 17
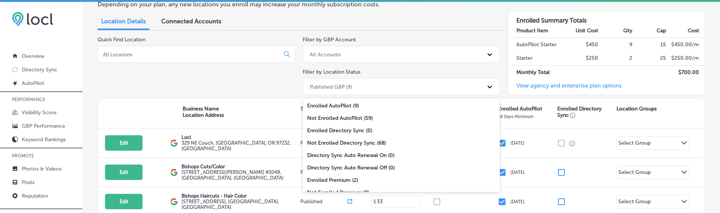
scroll to position [55, 0]
click at [335, 177] on div "Enrolled Premium (2)" at bounding box center [401, 180] width 198 height 12
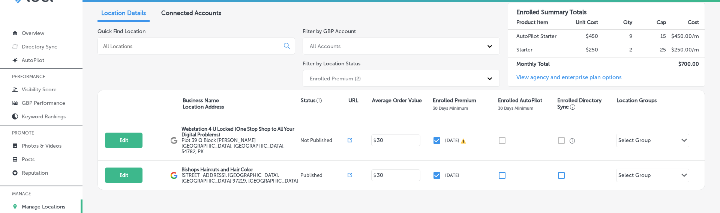
scroll to position [23, 0]
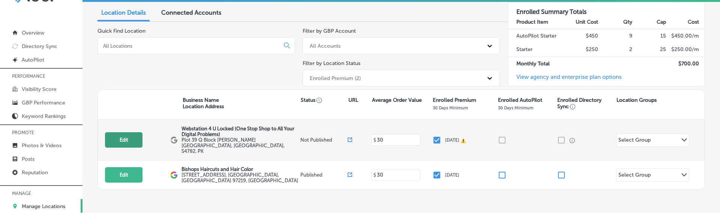
click at [121, 132] on button "Edit" at bounding box center [123, 139] width 37 height 15
select select "US"
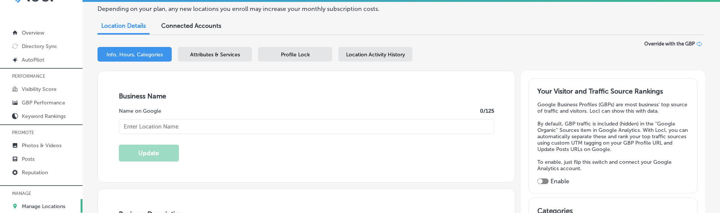
scroll to position [54, 0]
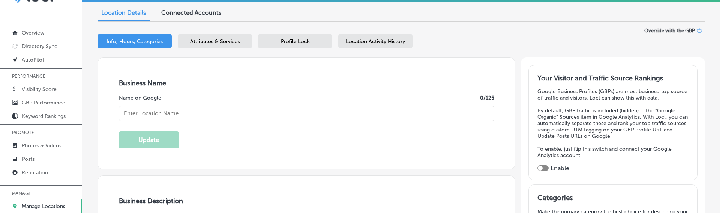
type input "Webstation 4 U Locked (One Stop Shop to All Your Digital Problems)"
type textarea "Webstation 4 U Locked is your trusted partner for comprehensive digital solutio…"
type input "Plot 39 Q Block [PERSON_NAME][GEOGRAPHIC_DATA]"
type input "[GEOGRAPHIC_DATA]"
type input "54782"
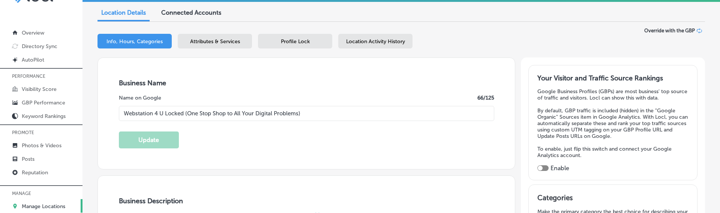
type input "PK"
type input "[URL][DOMAIN_NAME]"
type textarea "Webstation 4 U Locked is your trusted partner for comprehensive digital solutio…"
select select "PK"
type input "[PHONE_NUMBER]"
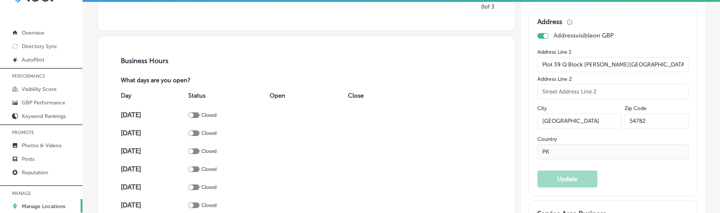
scroll to position [441, 0]
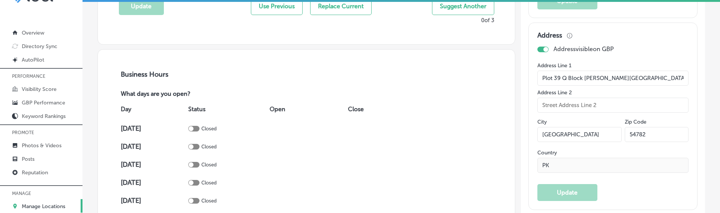
click at [600, 169] on div "Address Line 1 Plot 39 Q Block Johar Town Address Line 2 City Lahore Zip Code 5…" at bounding box center [612, 119] width 151 height 114
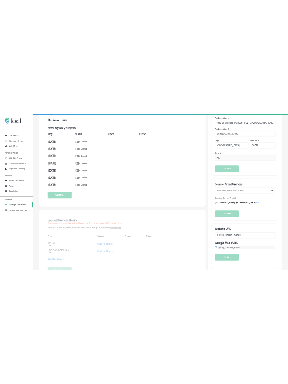
scroll to position [524, 0]
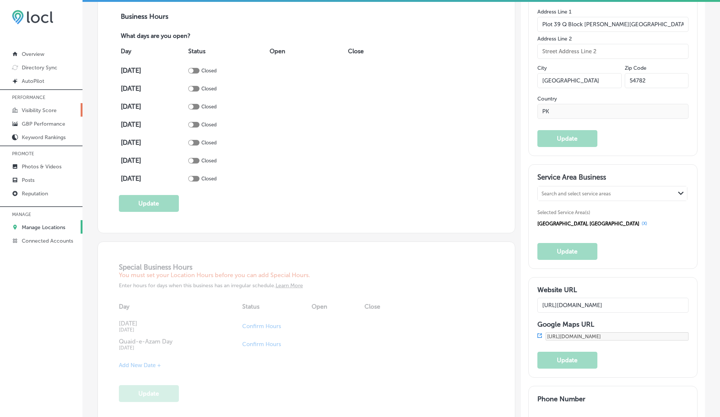
click at [53, 110] on p "Visibility Score" at bounding box center [39, 110] width 35 height 6
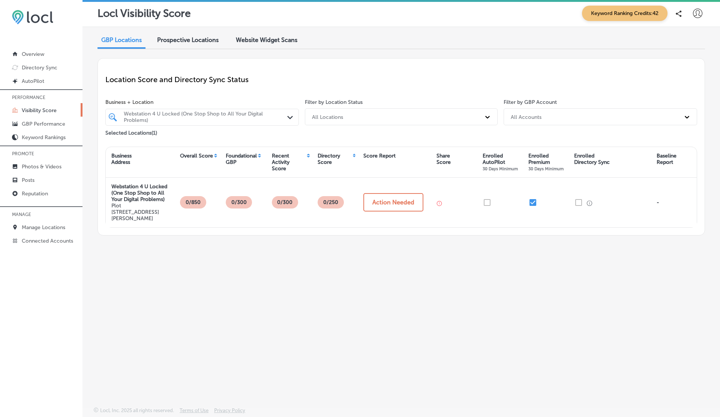
click at [176, 104] on span "Business + Location" at bounding box center [201, 102] width 193 height 6
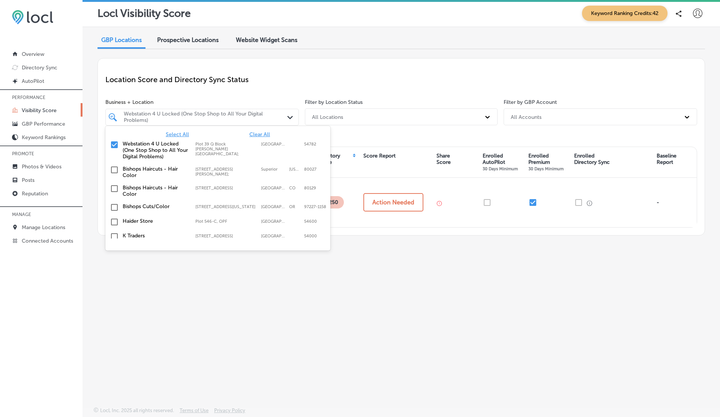
click at [176, 113] on div "Webstation 4 U Locked (One Stop Shop to All Your Digital Problems)" at bounding box center [206, 117] width 164 height 13
click at [175, 131] on span "Select All" at bounding box center [177, 134] width 23 height 6
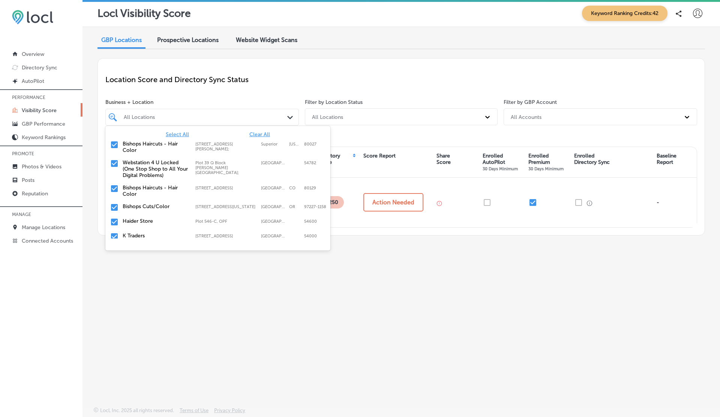
click at [282, 79] on p "Location Score and Directory Sync Status" at bounding box center [400, 79] width 591 height 9
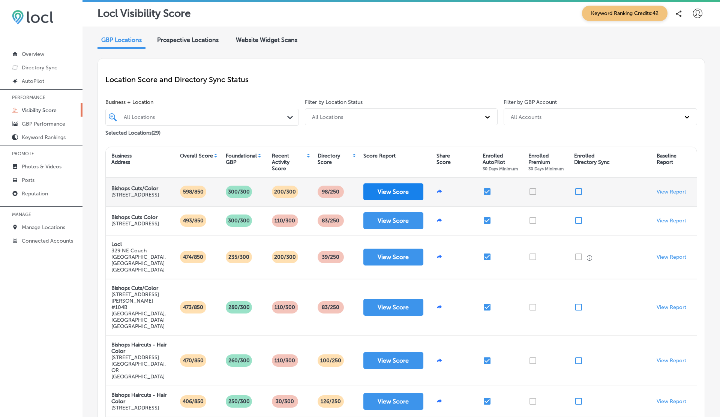
click at [399, 186] on button "View Score" at bounding box center [393, 191] width 60 height 17
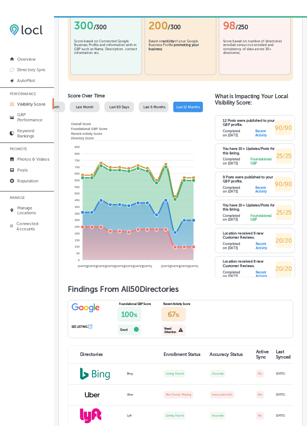
scroll to position [307, 0]
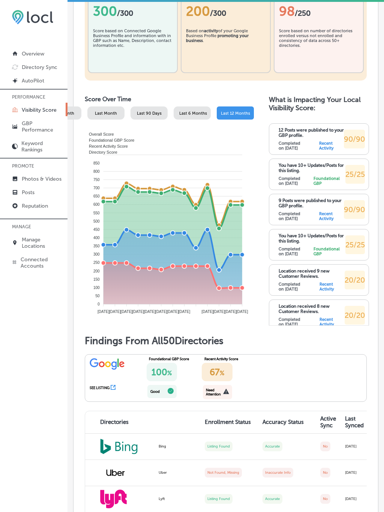
click at [125, 272] on foreignobject "Overall Score Foundational GBP Score Recent Activity Score Directory Score" at bounding box center [169, 222] width 165 height 187
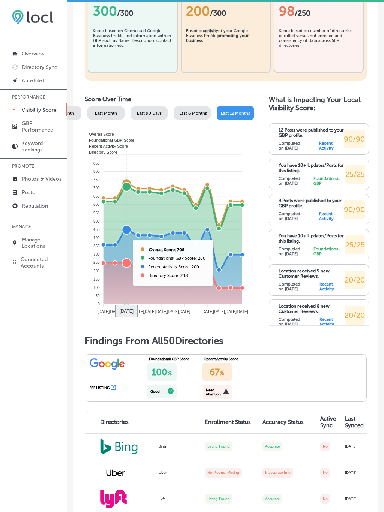
click at [159, 310] on tspan "Mar'25" at bounding box center [161, 312] width 12 height 4
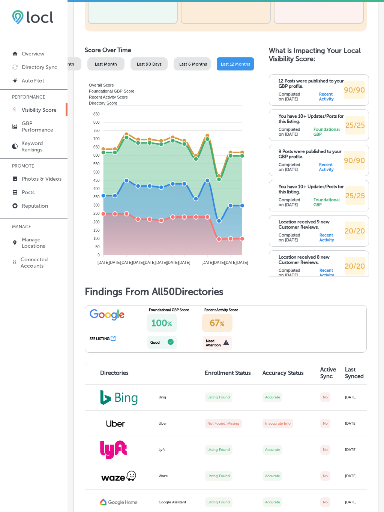
scroll to position [337, 0]
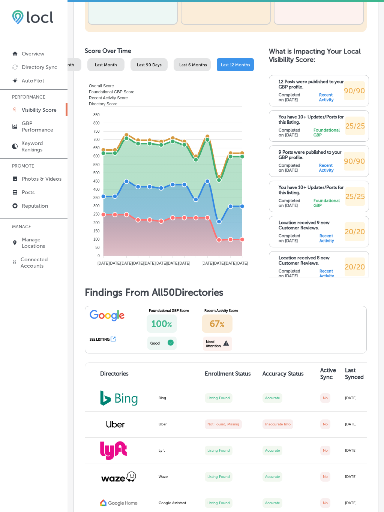
click at [198, 63] on span "Last 6 Months" at bounding box center [193, 65] width 28 height 5
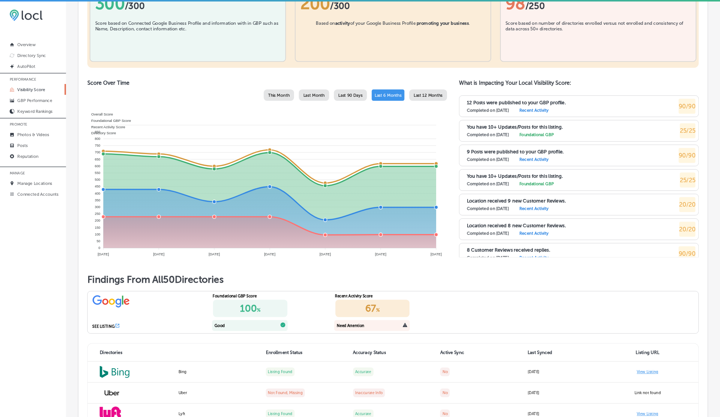
scroll to position [0, 0]
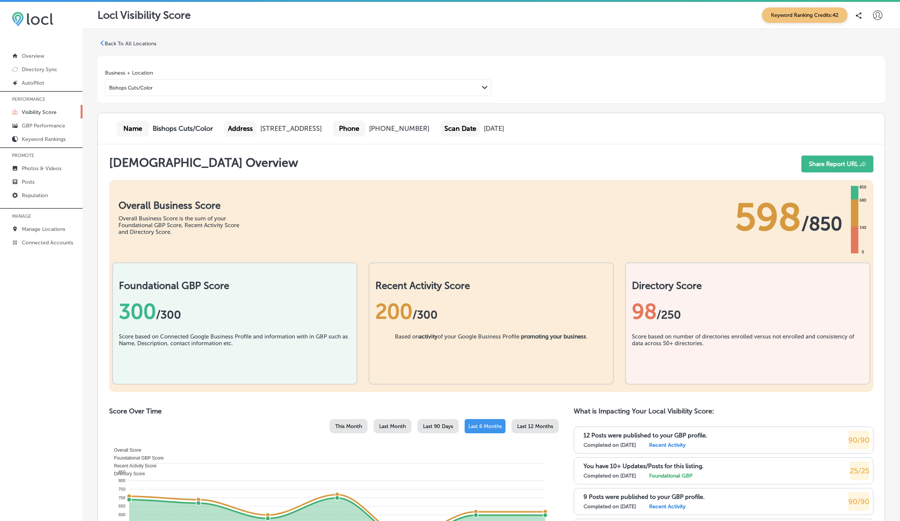
click at [719, 12] on icon at bounding box center [877, 14] width 9 height 9
click at [719, 72] on li "Log Out" at bounding box center [864, 80] width 52 height 17
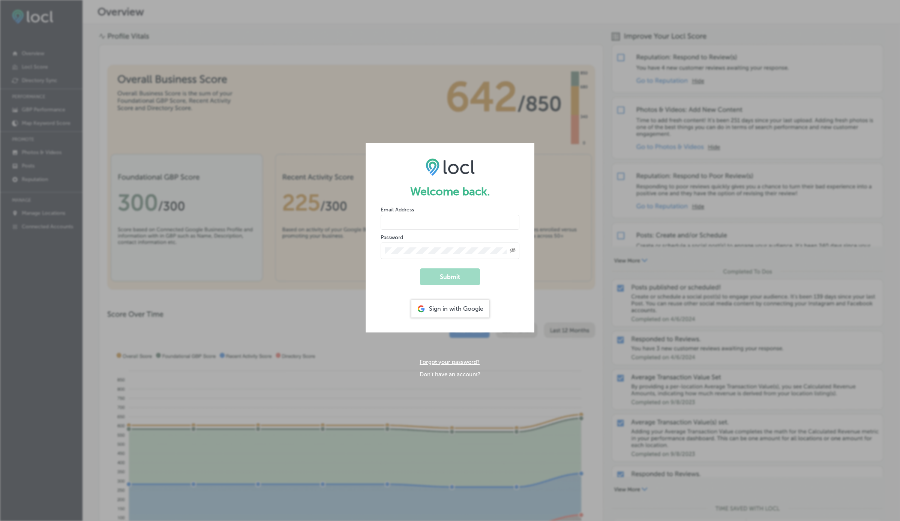
click at [407, 221] on input "email" at bounding box center [449, 222] width 139 height 15
type input "[EMAIL_ADDRESS][DOMAIN_NAME]"
click at [420, 268] on button "Submit" at bounding box center [450, 276] width 60 height 17
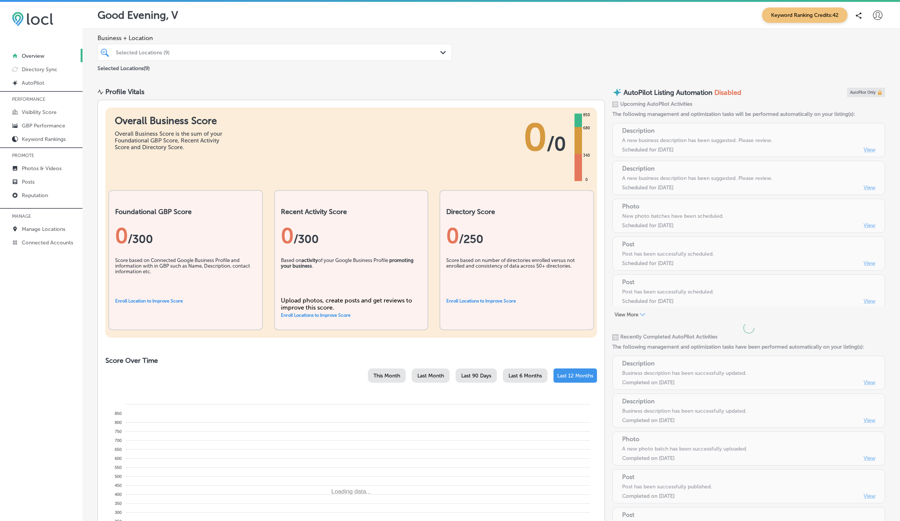
click at [719, 15] on icon at bounding box center [877, 14] width 9 height 9
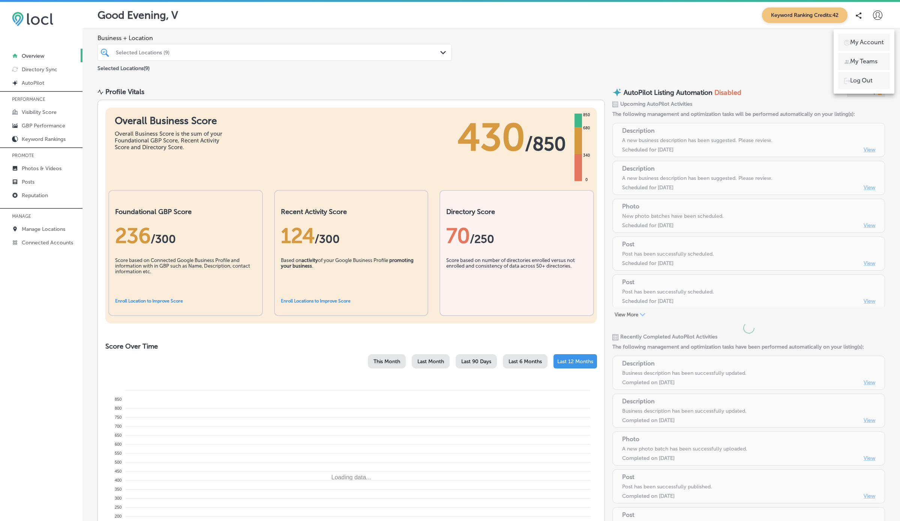
click at [719, 64] on icon at bounding box center [847, 62] width 6 height 6
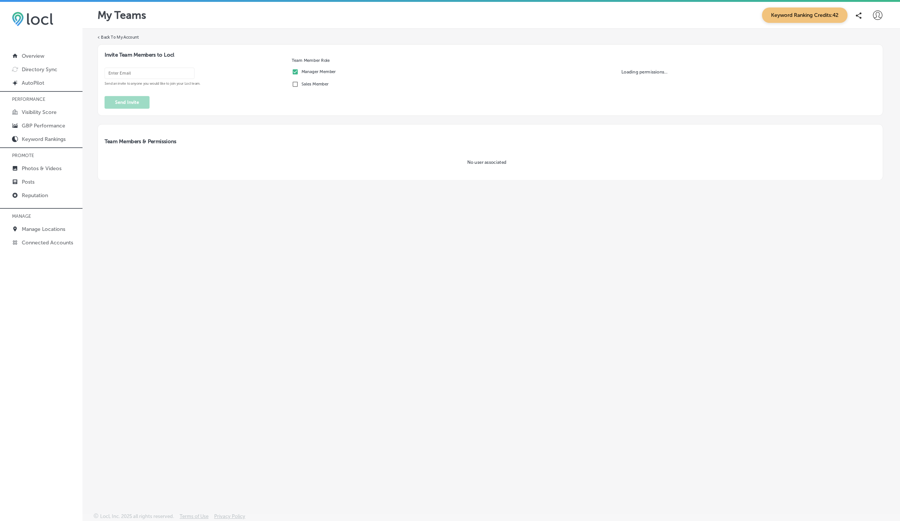
click at [719, 64] on div "Loading permissions..." at bounding box center [644, 72] width 463 height 22
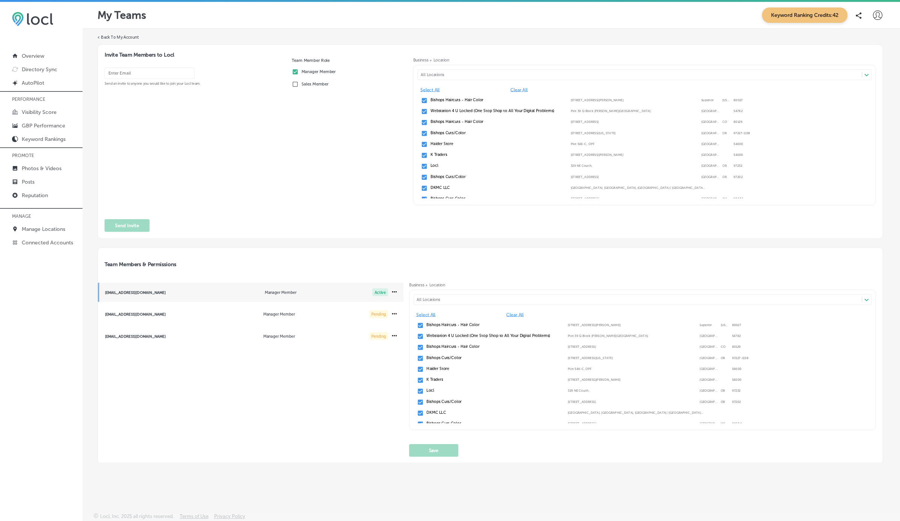
click at [719, 18] on icon at bounding box center [877, 14] width 9 height 9
click at [719, 39] on p "My Account" at bounding box center [867, 42] width 34 height 9
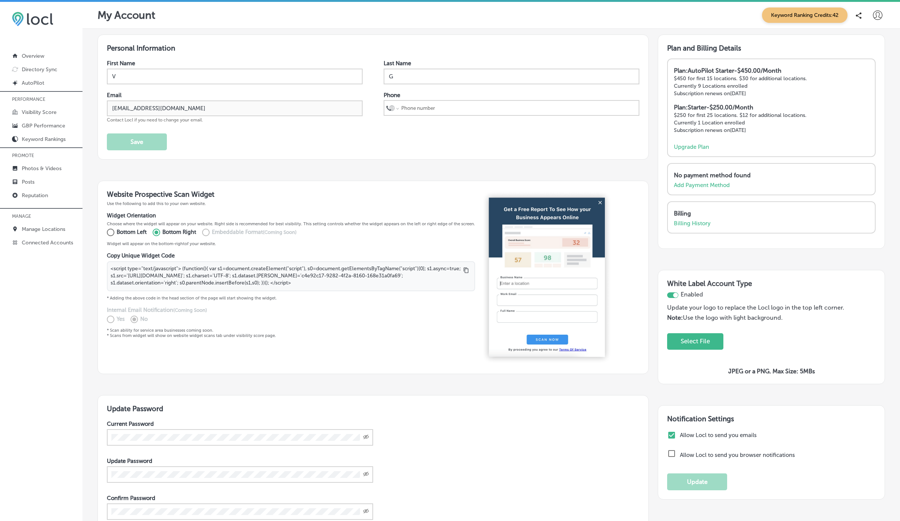
click at [644, 43] on div "Personal Information First Name V Last Name G Email vasilikigreece69+ap01@gmail…" at bounding box center [372, 96] width 551 height 125
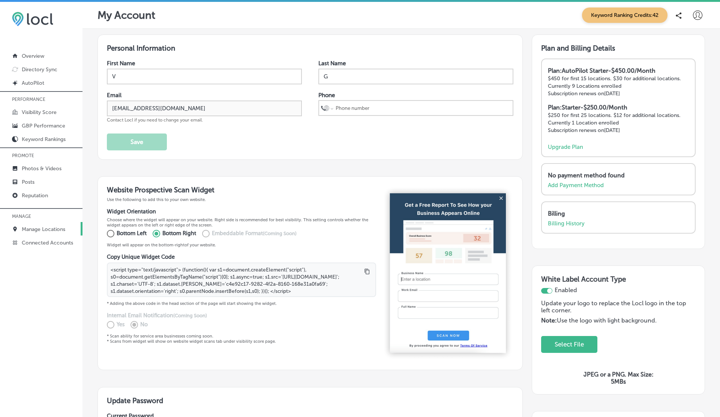
click at [32, 225] on link "Manage Locations" at bounding box center [41, 228] width 82 height 13
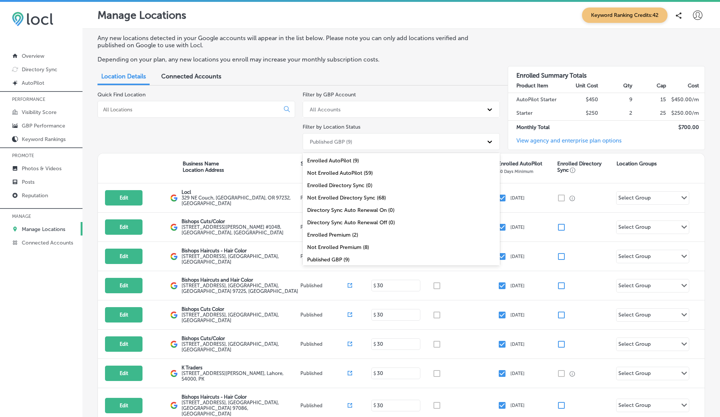
click at [340, 143] on div "Published GBP (9)" at bounding box center [331, 141] width 42 height 6
click at [331, 231] on div "Enrolled Premium (2)" at bounding box center [401, 235] width 198 height 12
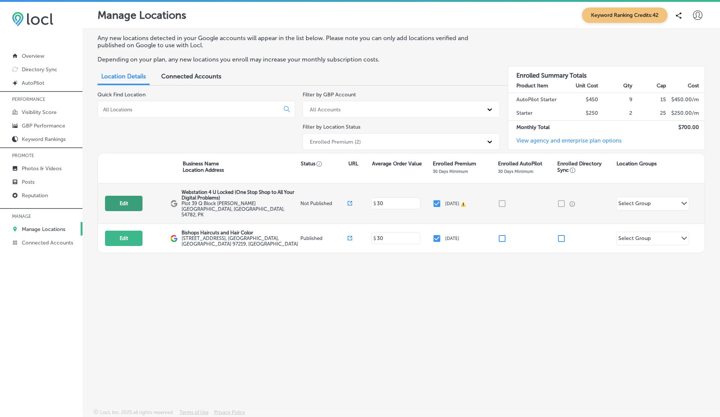
click at [119, 201] on button "Edit" at bounding box center [123, 203] width 37 height 15
select select "US"
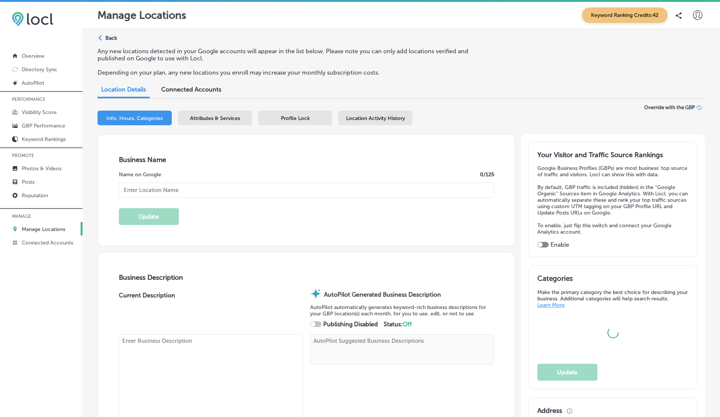
type input "Webstation 4 U Locked (One Stop Shop to All Your Digital Problems)"
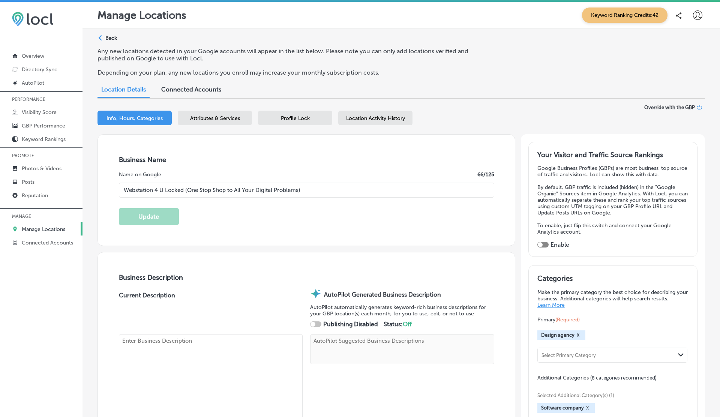
type input "Plot 39 Q Block [PERSON_NAME][GEOGRAPHIC_DATA]"
type input "[GEOGRAPHIC_DATA]"
type input "54782"
type input "PK"
type input "[URL][DOMAIN_NAME]"
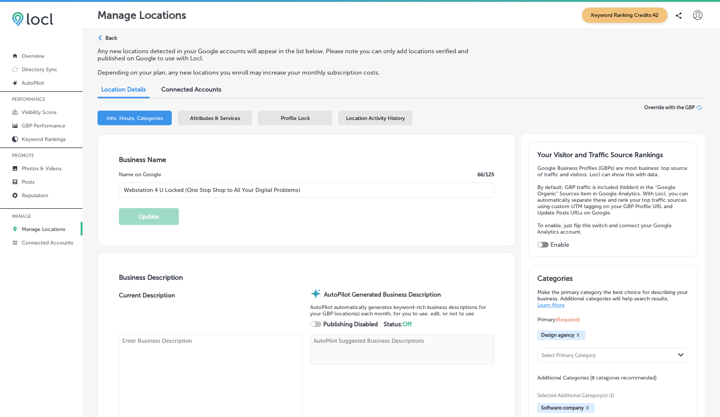
type textarea "Webstation 4 U Locked is your trusted partner for comprehensive digital solutio…"
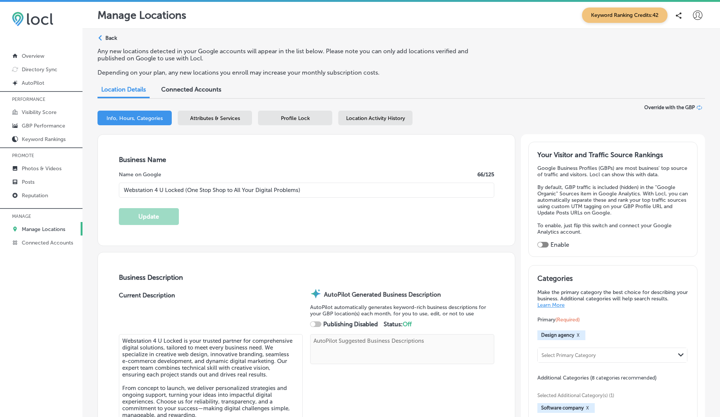
type textarea "Webstation 4 U Locked is your trusted partner for comprehensive digital solutio…"
select select "PK"
type input "[PHONE_NUMBER]"
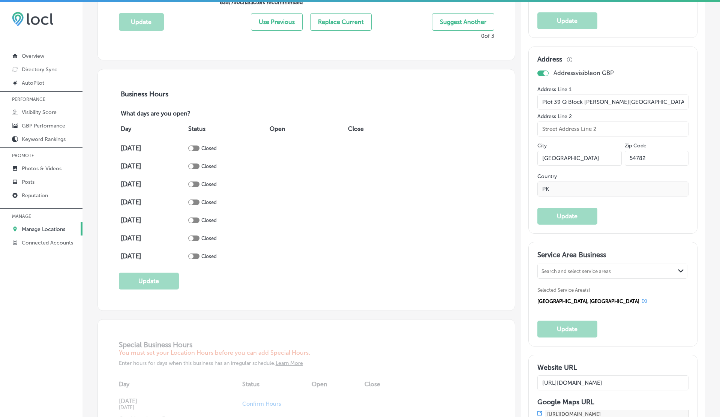
scroll to position [423, 0]
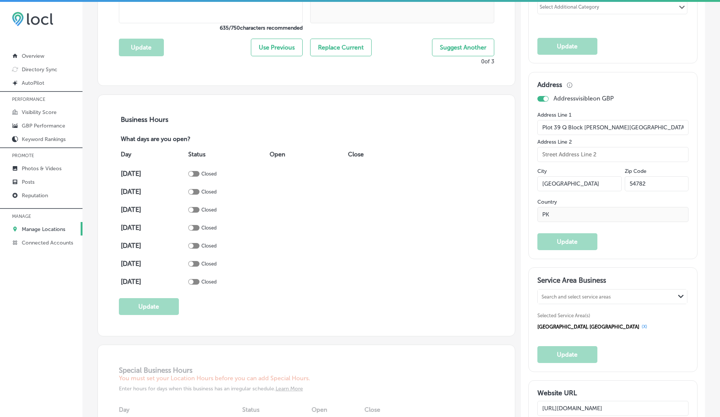
click at [545, 96] on div at bounding box center [545, 98] width 5 height 5
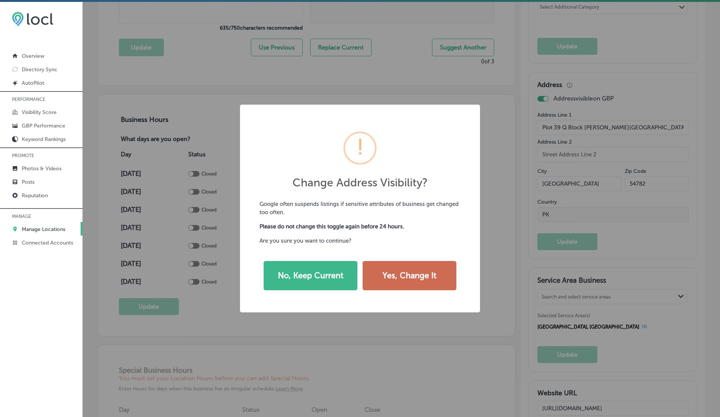
click at [404, 275] on button "Yes, Change It" at bounding box center [409, 275] width 94 height 29
checkbox input "false"
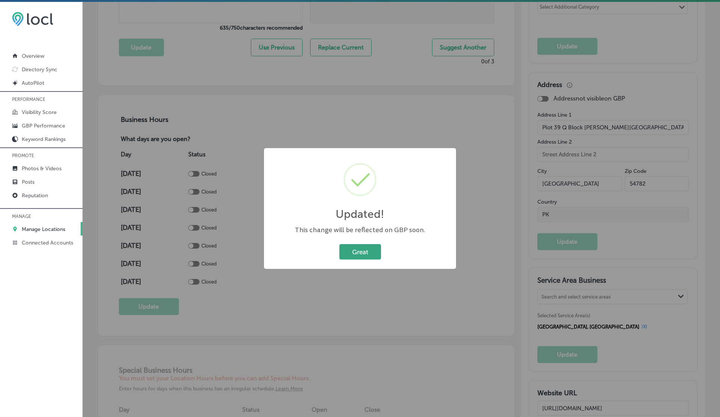
click at [362, 251] on button "Great" at bounding box center [360, 251] width 42 height 15
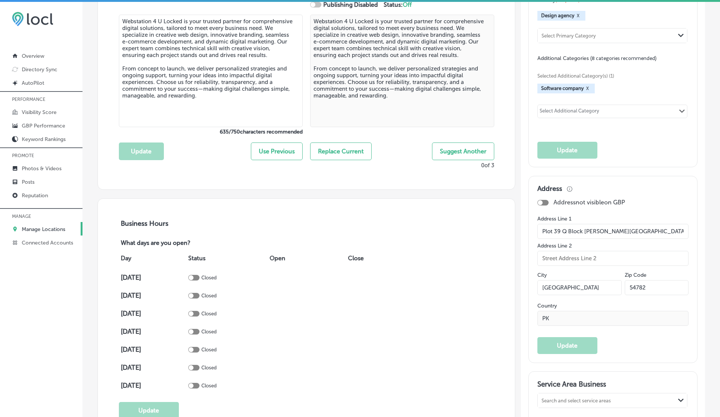
click at [504, 263] on div "Business Hours What days are you open? Day Status Open Close [DATE] Closed [DAT…" at bounding box center [306, 319] width 417 height 241
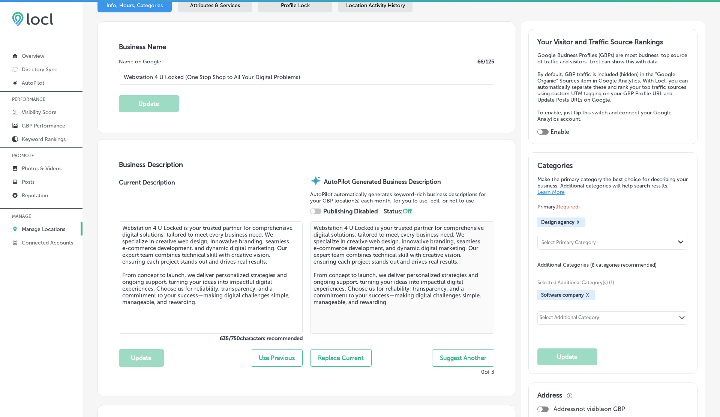
scroll to position [0, 0]
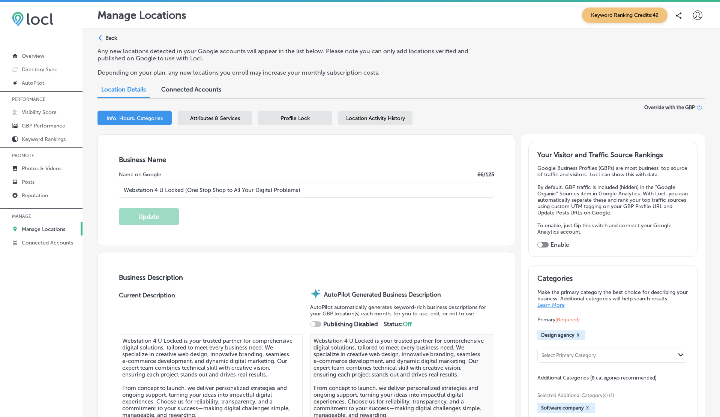
click at [107, 40] on p "Back" at bounding box center [111, 38] width 12 height 6
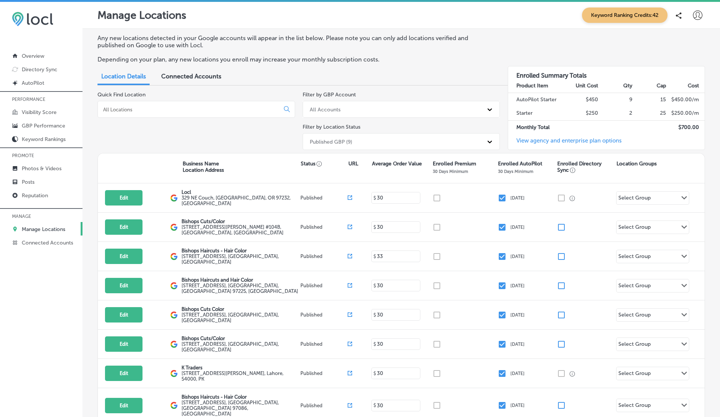
click at [328, 145] on div "Published GBP (9)" at bounding box center [394, 141] width 177 height 12
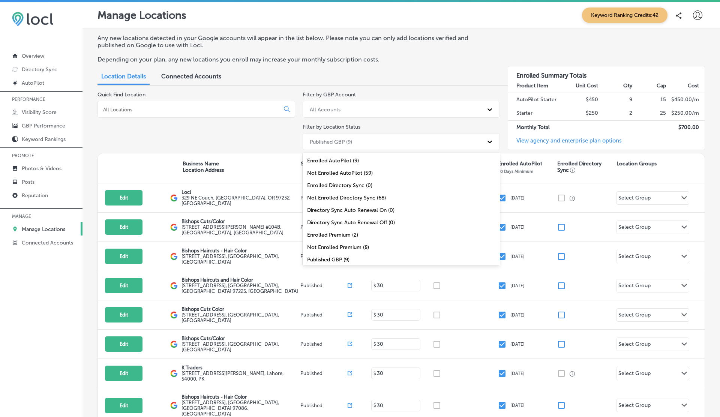
click at [318, 233] on div "Enrolled Premium (2)" at bounding box center [401, 235] width 198 height 12
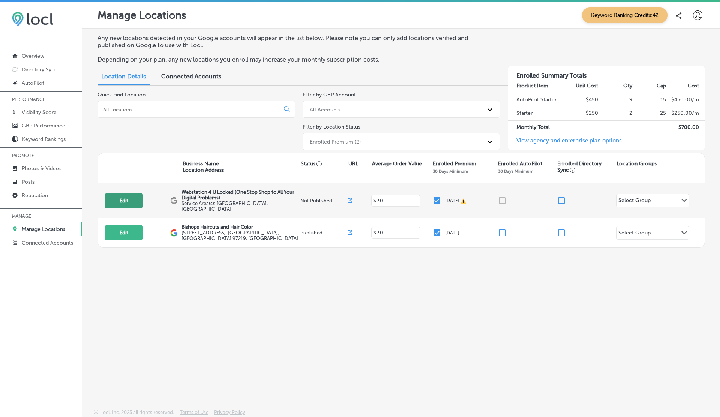
click at [136, 200] on button "Edit" at bounding box center [123, 200] width 37 height 15
select select "US"
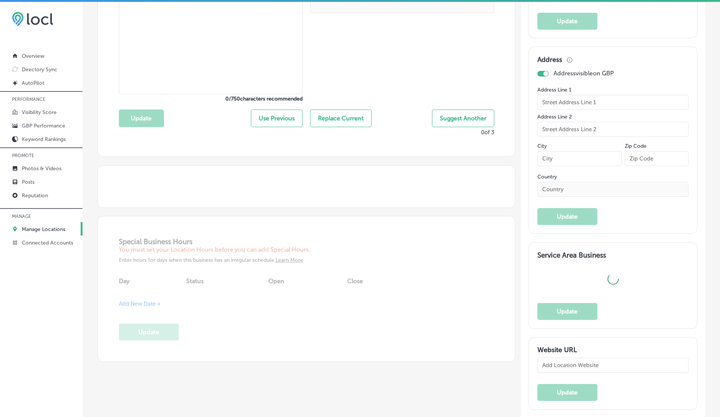
type textarea "Webstation 4 U Locked is your trusted partner for comprehensive digital solutio…"
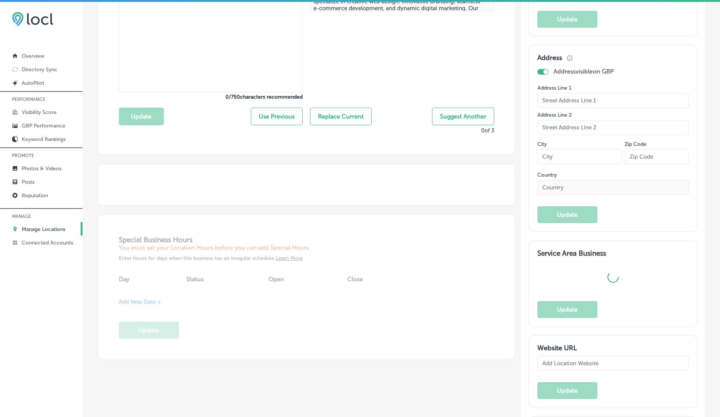
type textarea "Webstation 4 U Locked is your trusted partner for comprehensive digital solutio…"
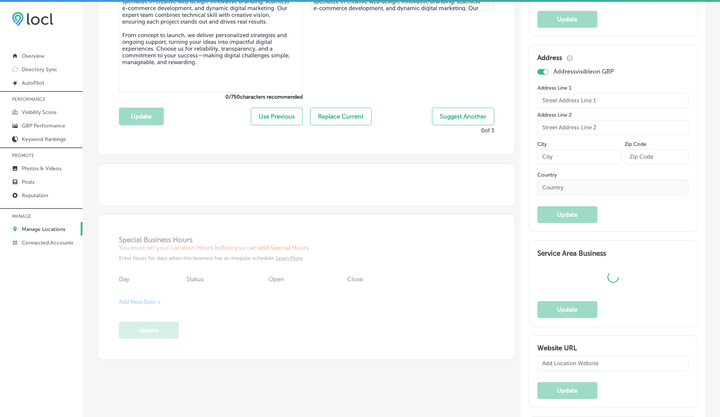
checkbox input "false"
type input "Plot 39 Q Block [PERSON_NAME][GEOGRAPHIC_DATA]"
type input "[GEOGRAPHIC_DATA]"
type input "54782"
type input "PK"
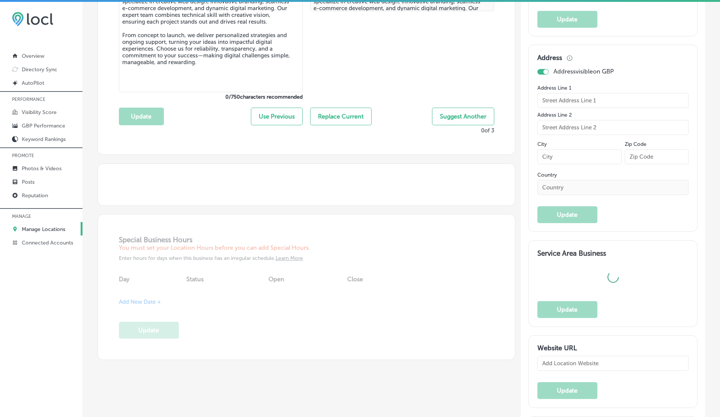
type input "[URL][DOMAIN_NAME]"
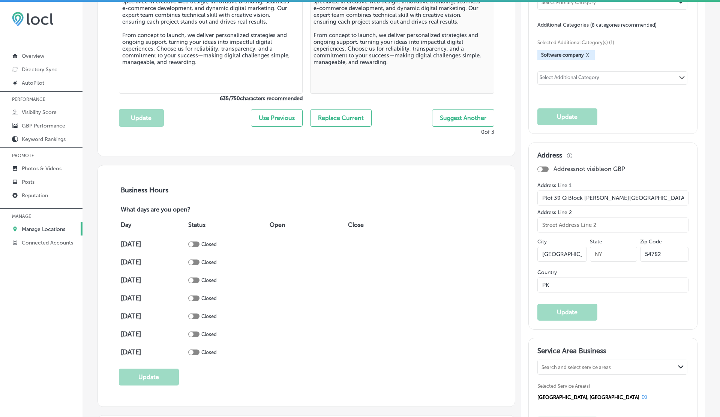
type input "Webstation 4 U Locked (One Stop Shop to All Your Digital Problems)"
select select "PK"
type input "[PHONE_NUMBER]"
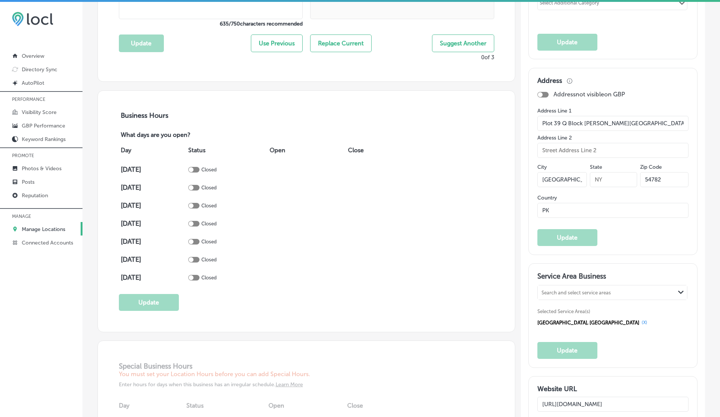
scroll to position [430, 0]
